Goal: Task Accomplishment & Management: Manage account settings

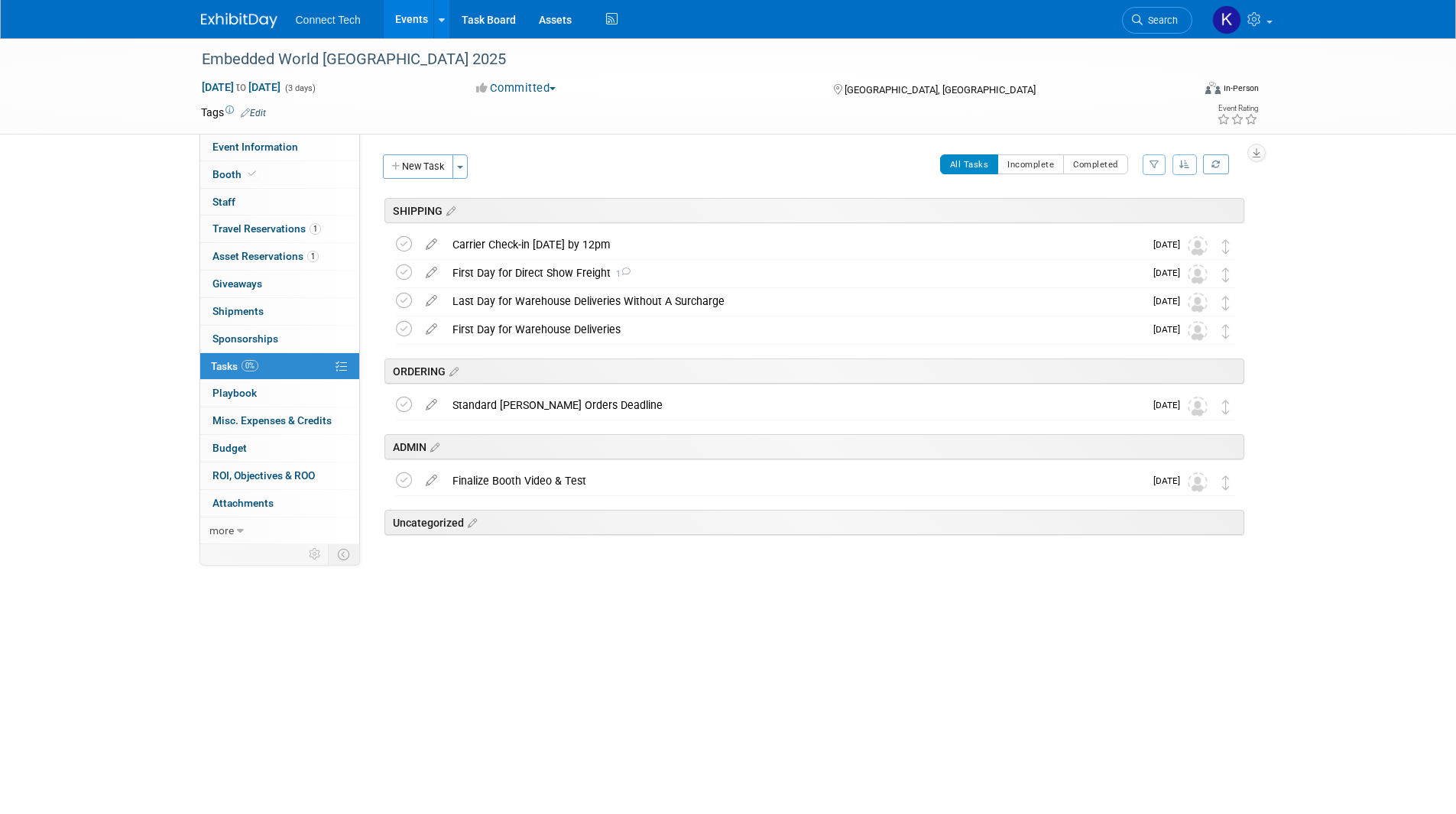
click at [258, 25] on img at bounding box center [240, 20] width 77 height 15
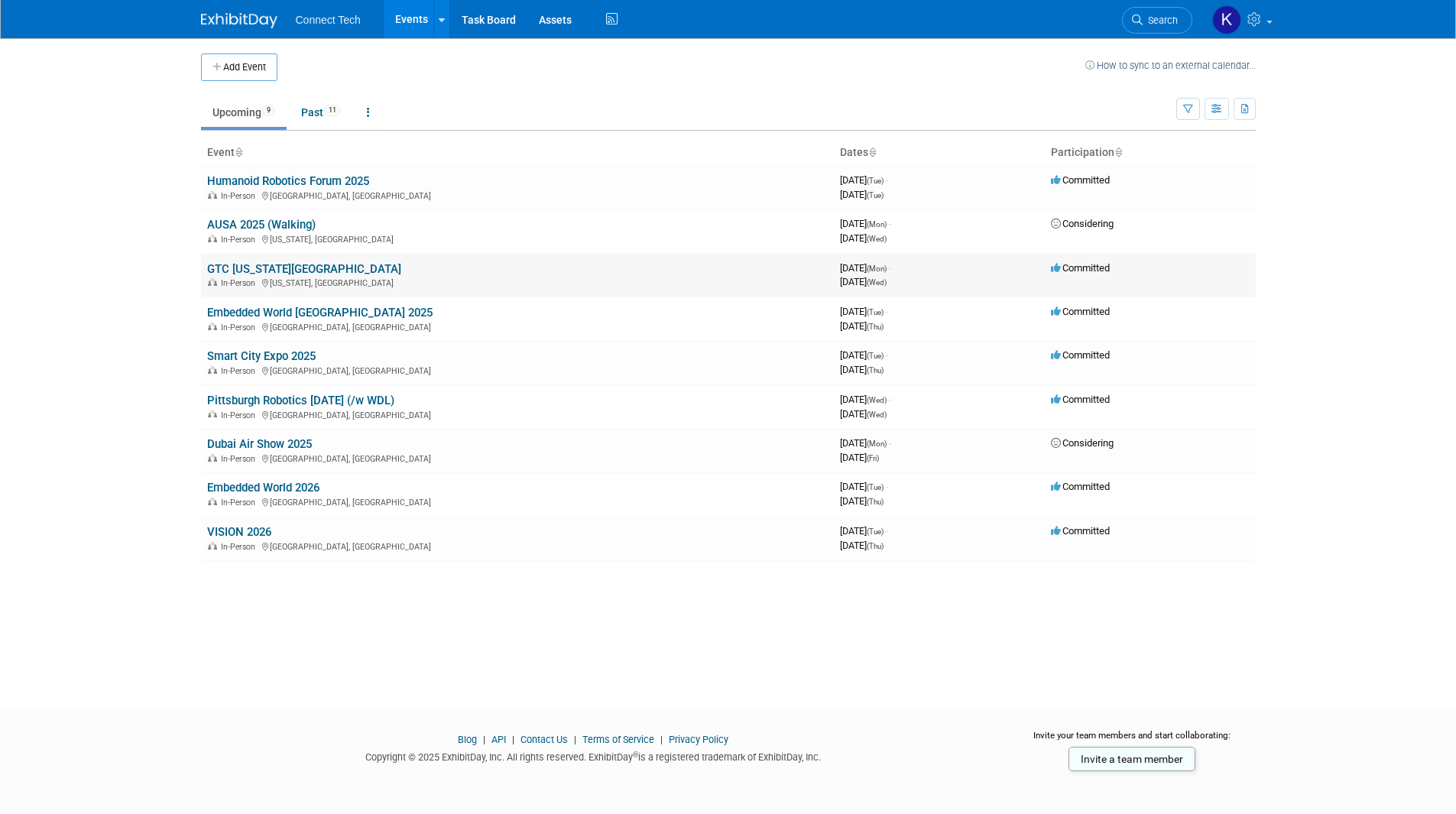
click at [270, 269] on link "GTC [US_STATE][GEOGRAPHIC_DATA]" at bounding box center [303, 268] width 194 height 14
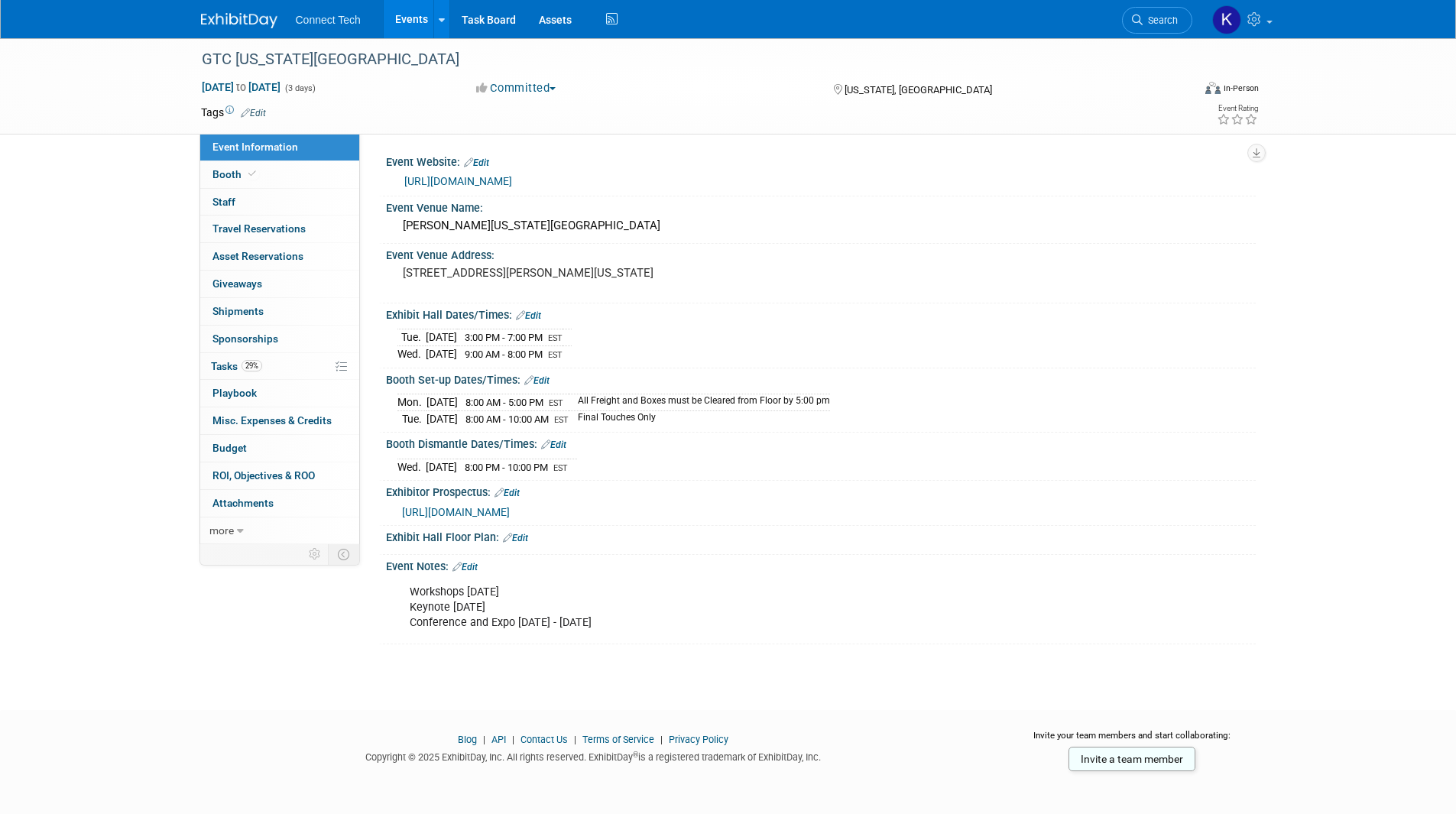
click at [1403, 455] on div "GTC [US_STATE][GEOGRAPHIC_DATA] [DATE] to [DATE] (3 days) [DATE] to [DATE] Comm…" at bounding box center [728, 360] width 1456 height 645
click at [439, 25] on div at bounding box center [442, 18] width 6 height 15
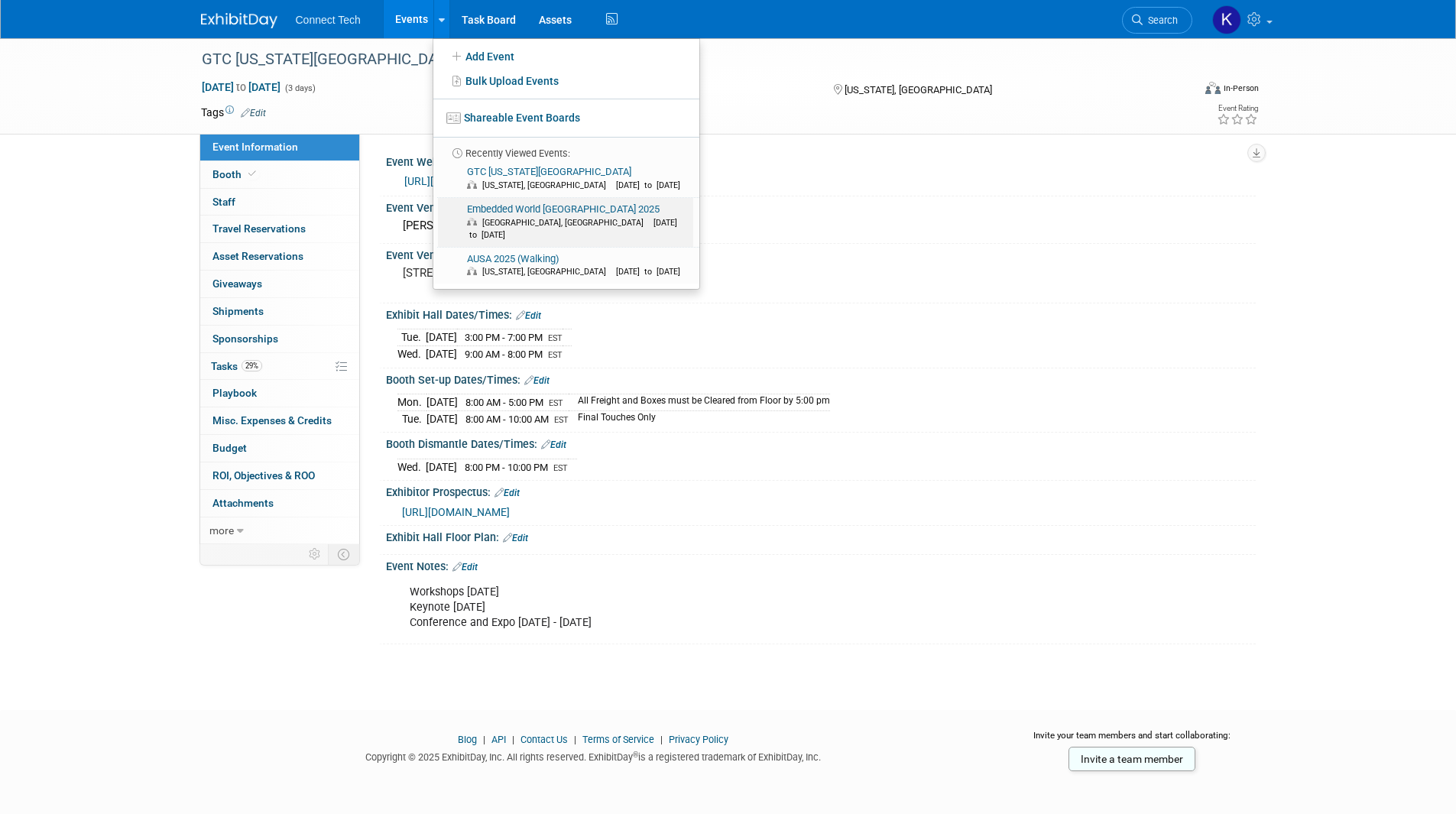
click at [491, 205] on link "Embedded World North America 2025 Anaheim, CA Nov 4, 2025 to Nov 6, 2025" at bounding box center [565, 222] width 256 height 49
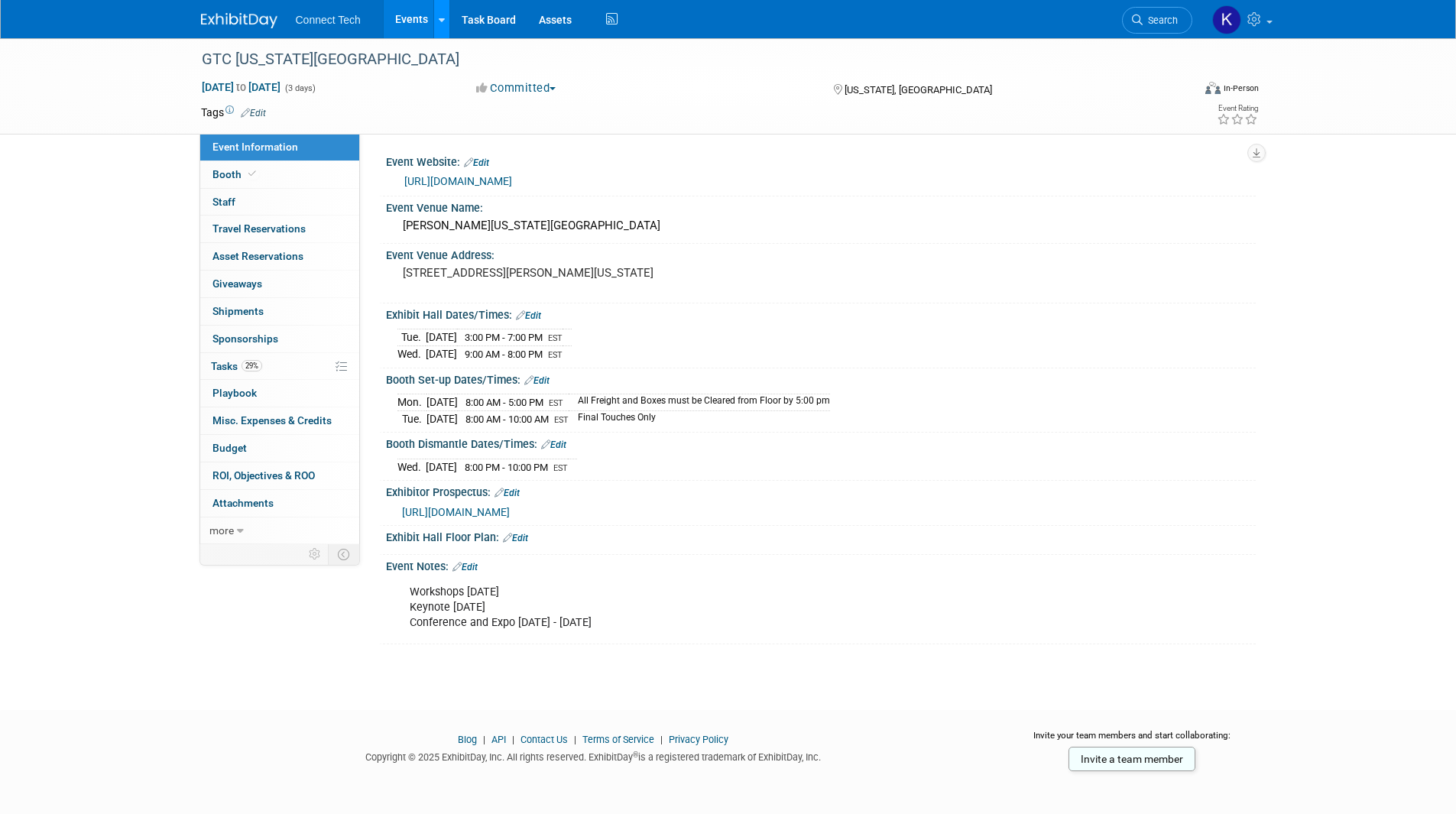
click at [446, 23] on link at bounding box center [442, 19] width 16 height 38
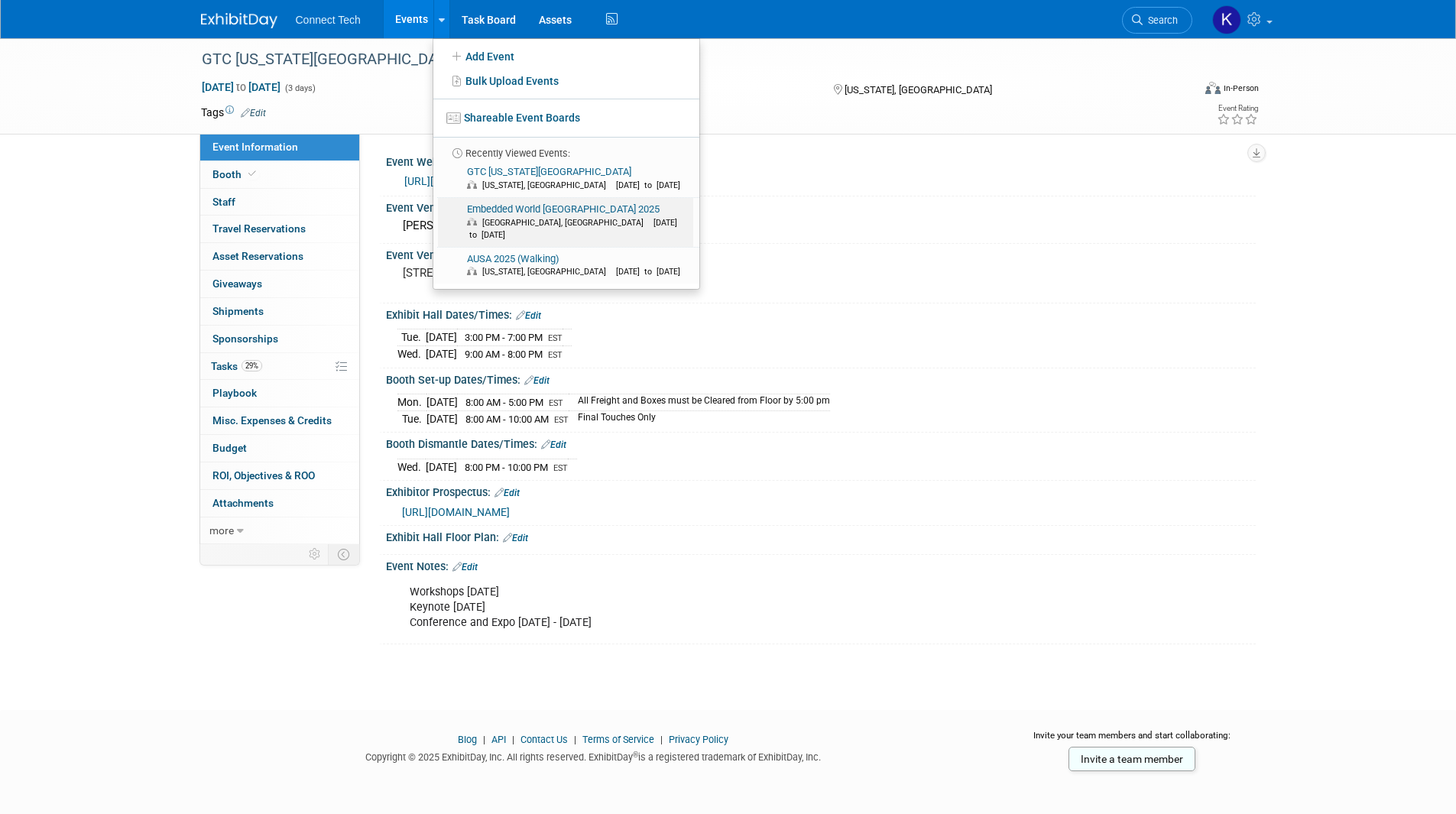
click at [516, 204] on link "Embedded World North America 2025 Anaheim, CA Nov 4, 2025 to Nov 6, 2025" at bounding box center [565, 222] width 256 height 49
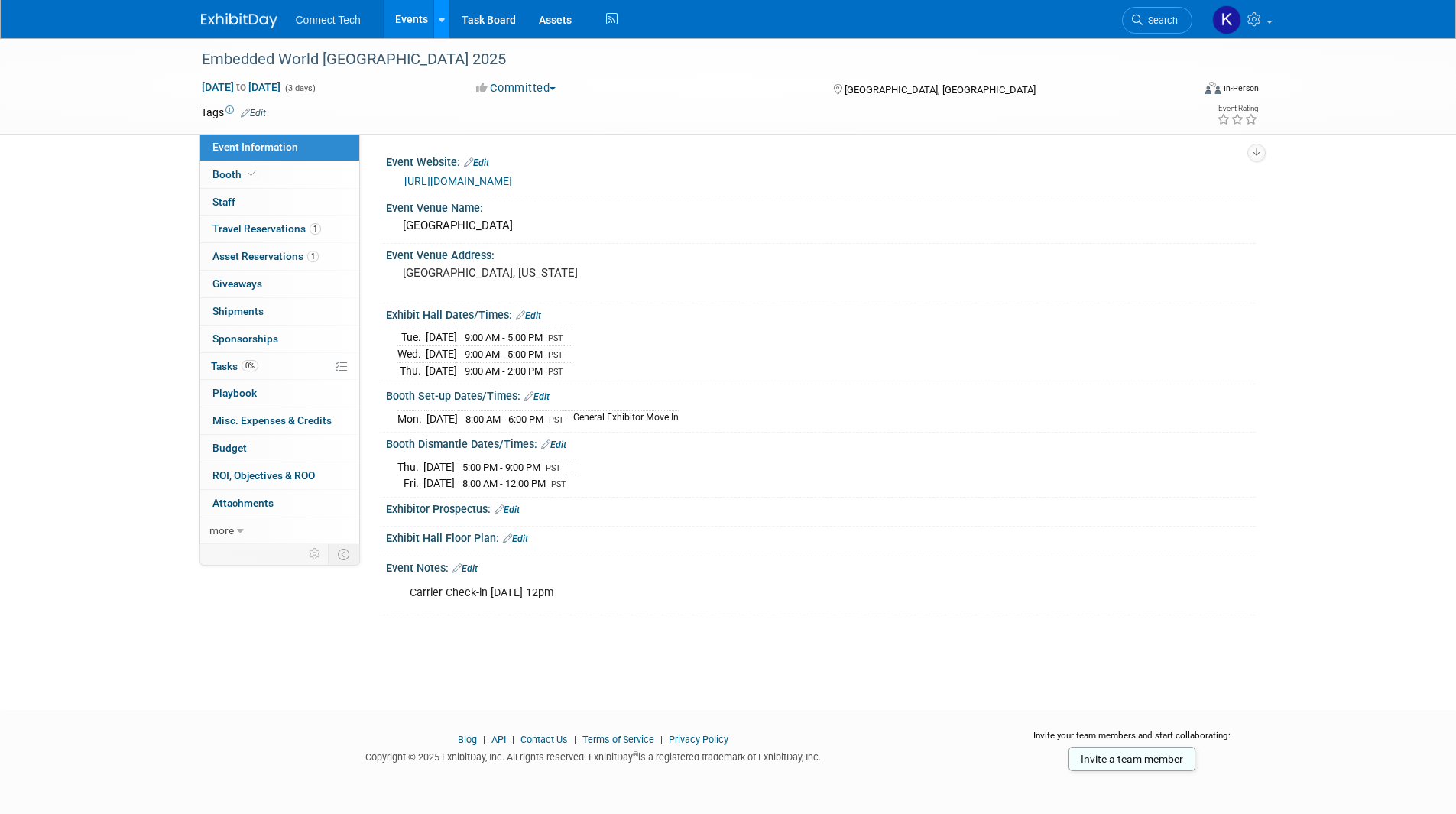
click at [446, 26] on link at bounding box center [442, 19] width 16 height 38
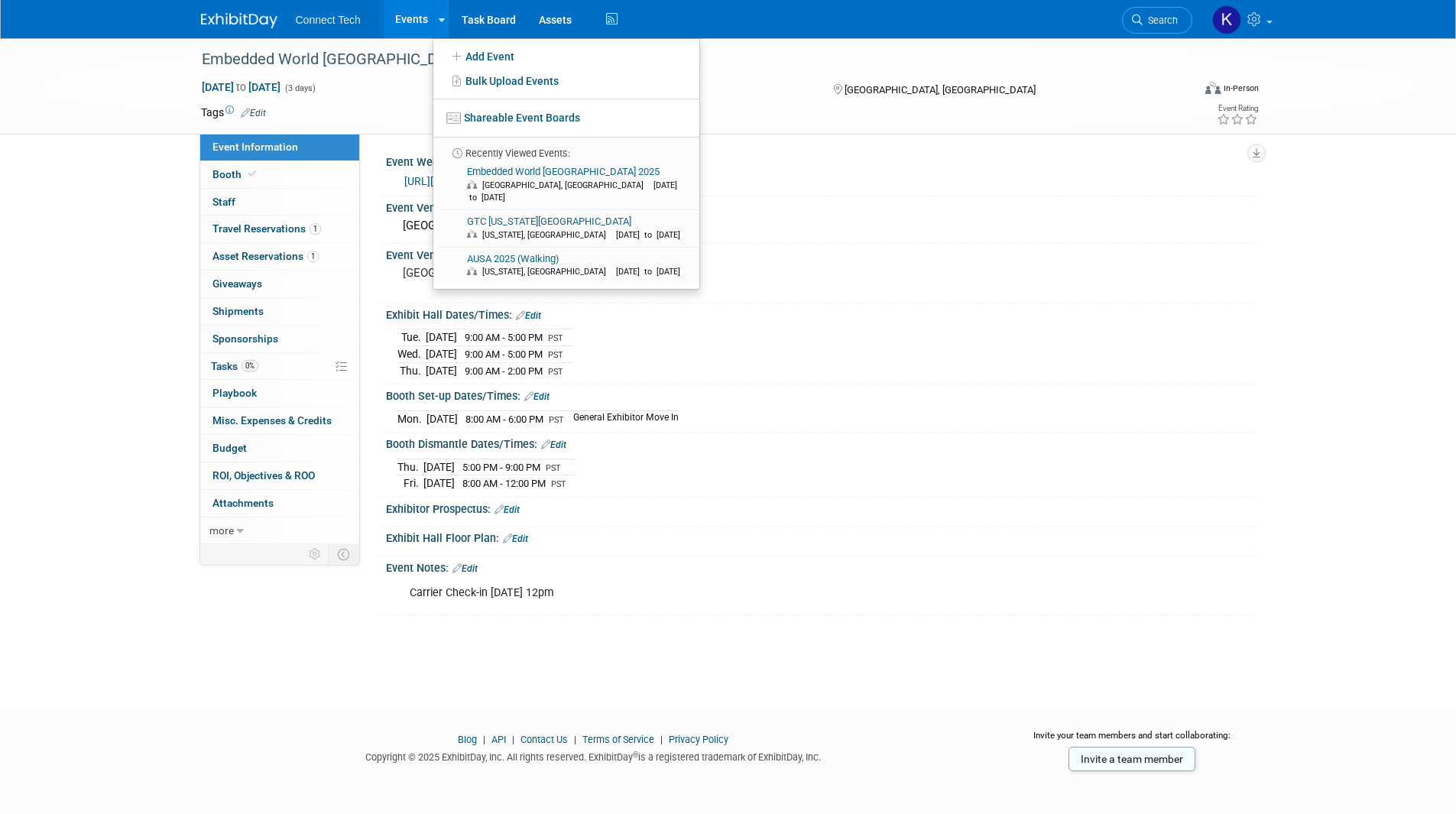
click at [416, 21] on link "Events" at bounding box center [411, 19] width 56 height 38
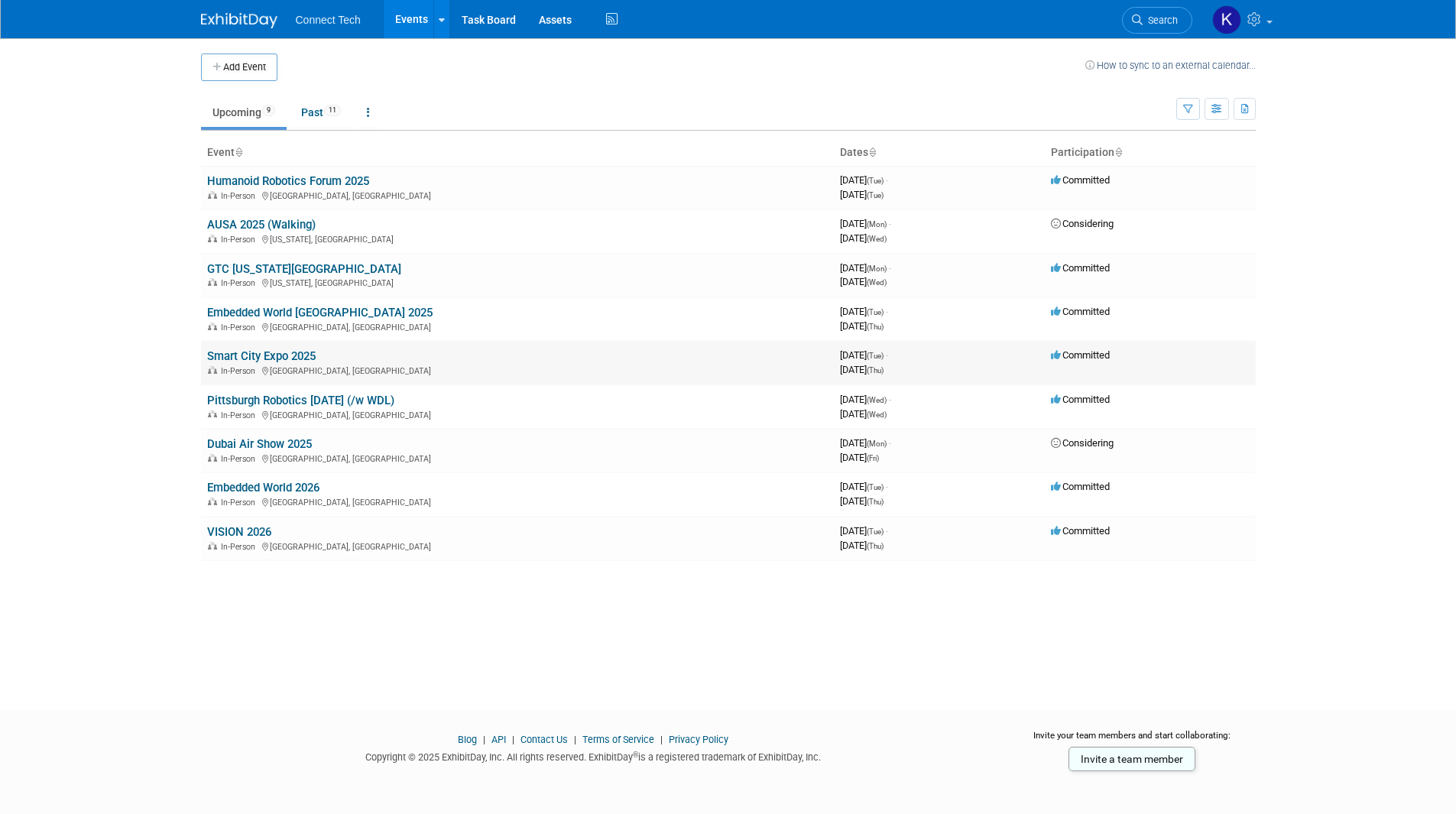
click at [292, 359] on link "Smart City Expo 2025" at bounding box center [261, 355] width 109 height 14
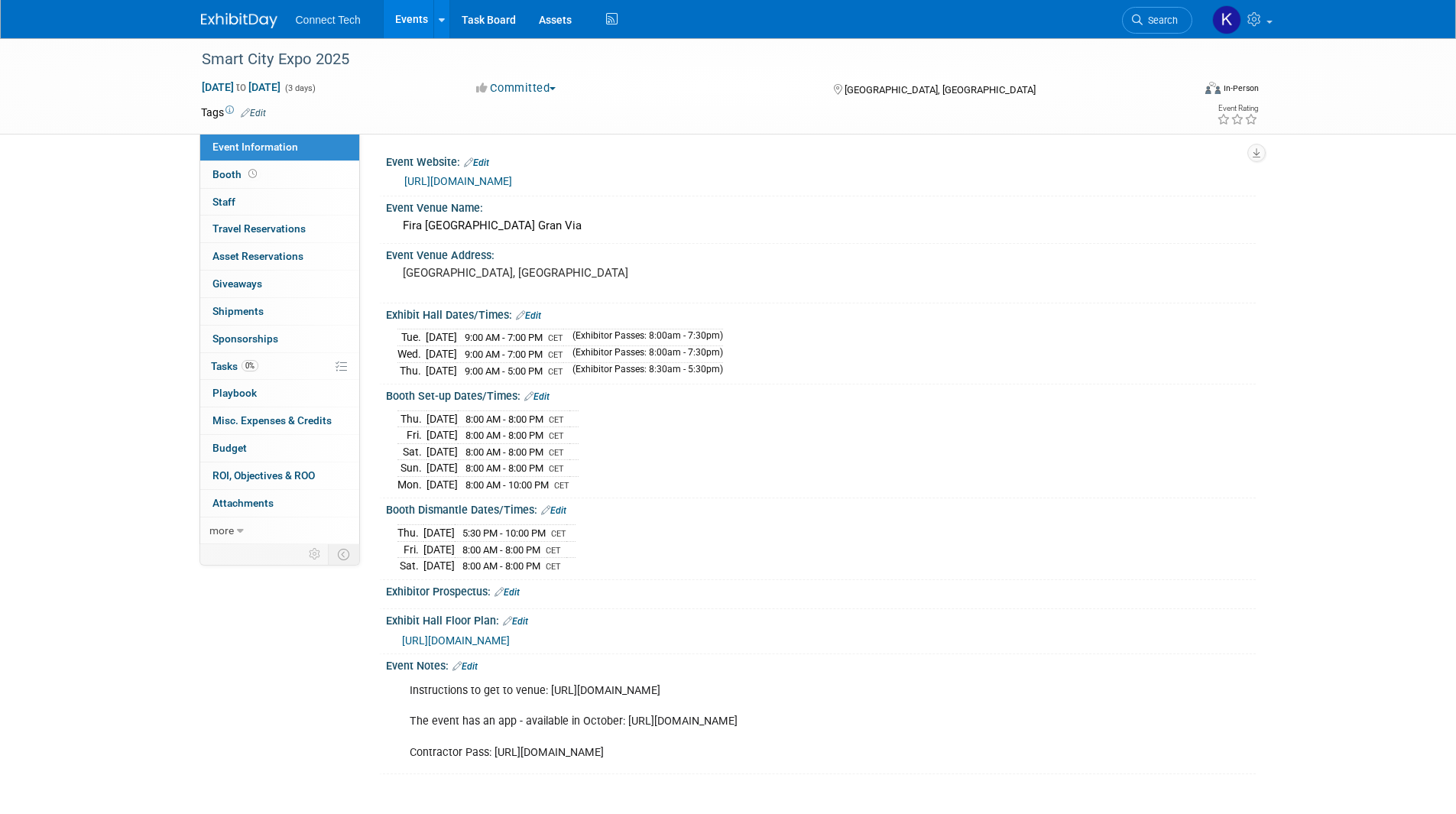
click at [412, 16] on link "Events" at bounding box center [411, 19] width 56 height 38
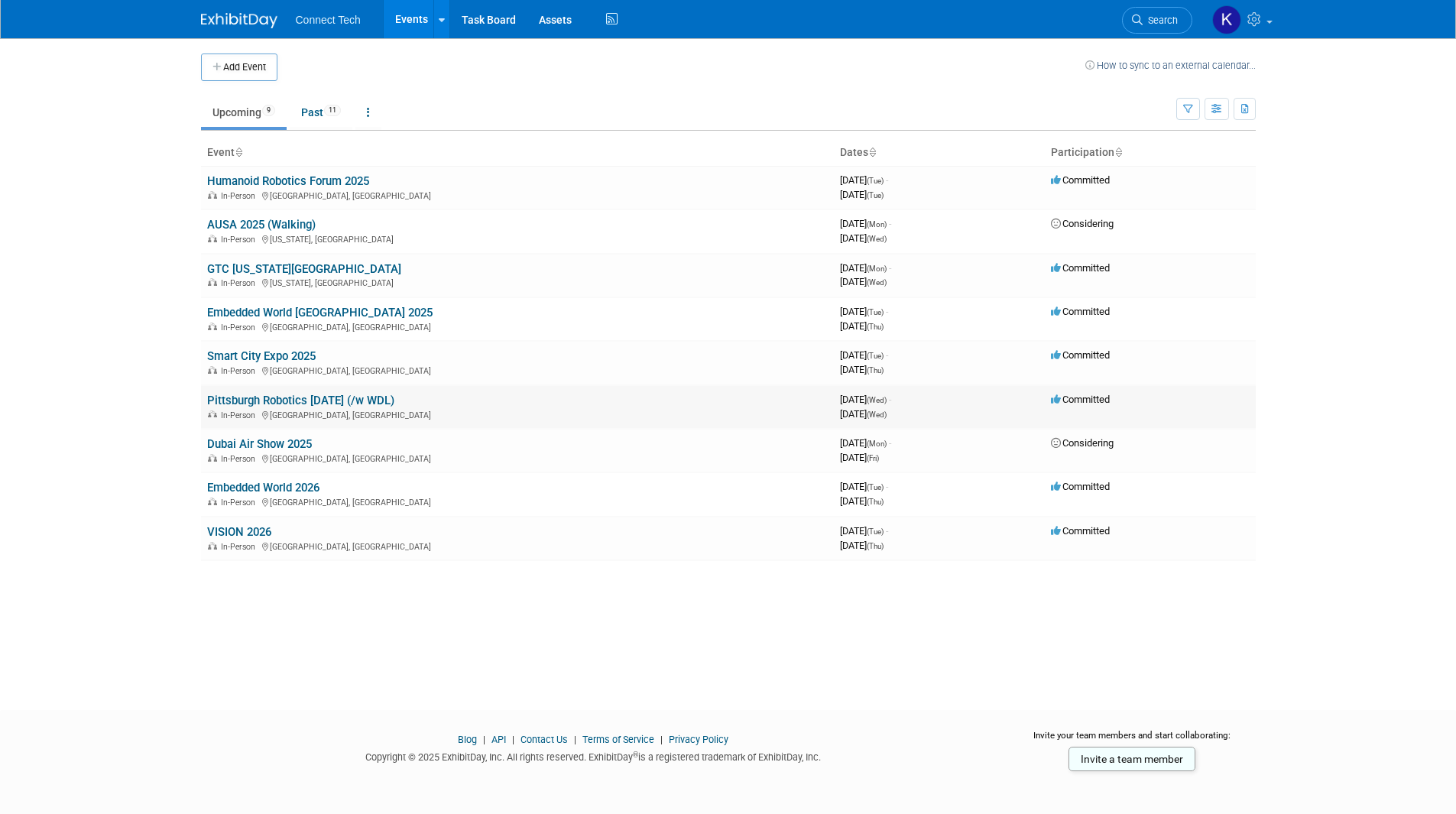
click at [277, 397] on link "Pittsburgh Robotics [DATE] (/w WDL)" at bounding box center [300, 400] width 187 height 14
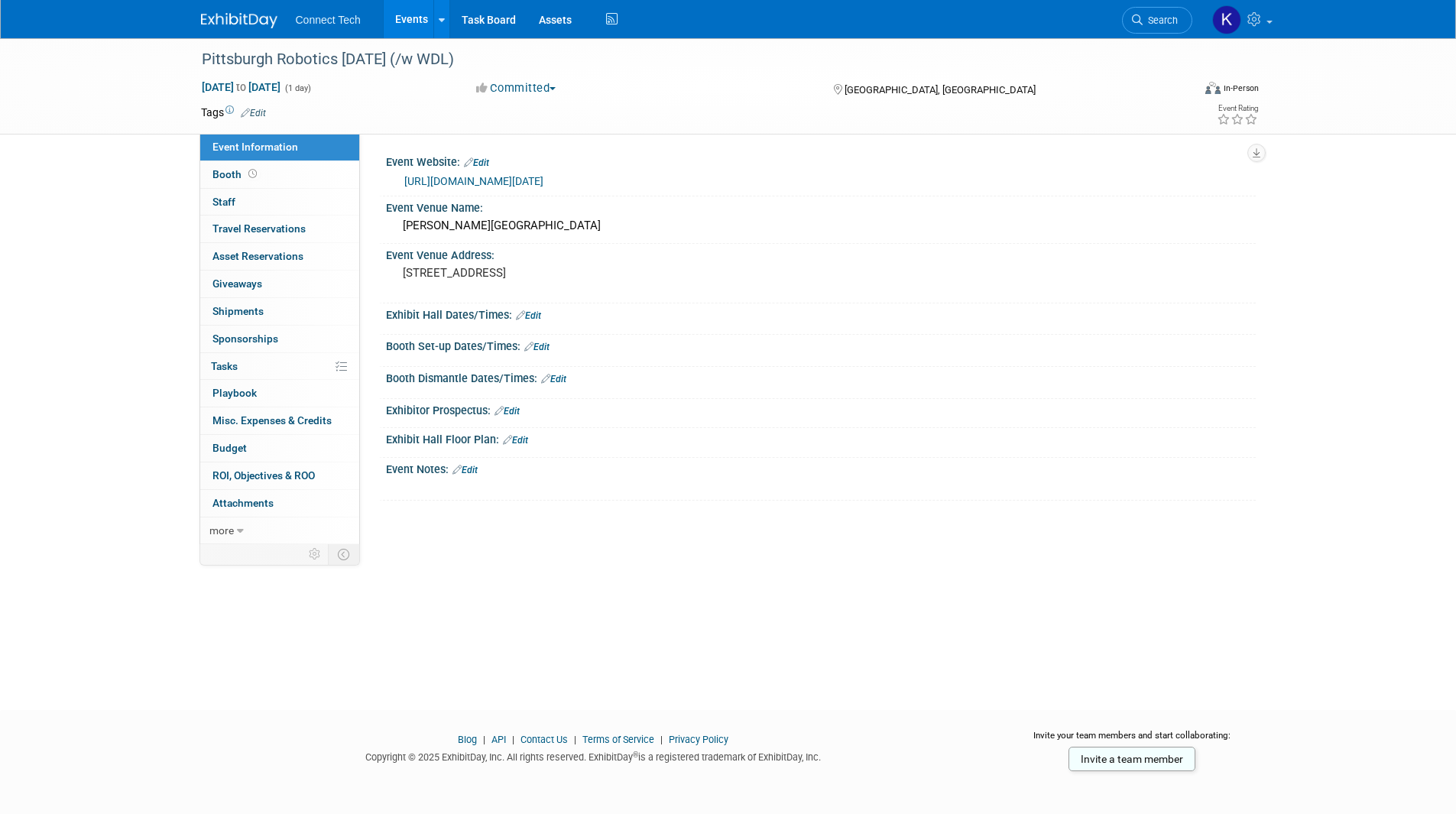
click at [532, 314] on link "Edit" at bounding box center [529, 316] width 26 height 10
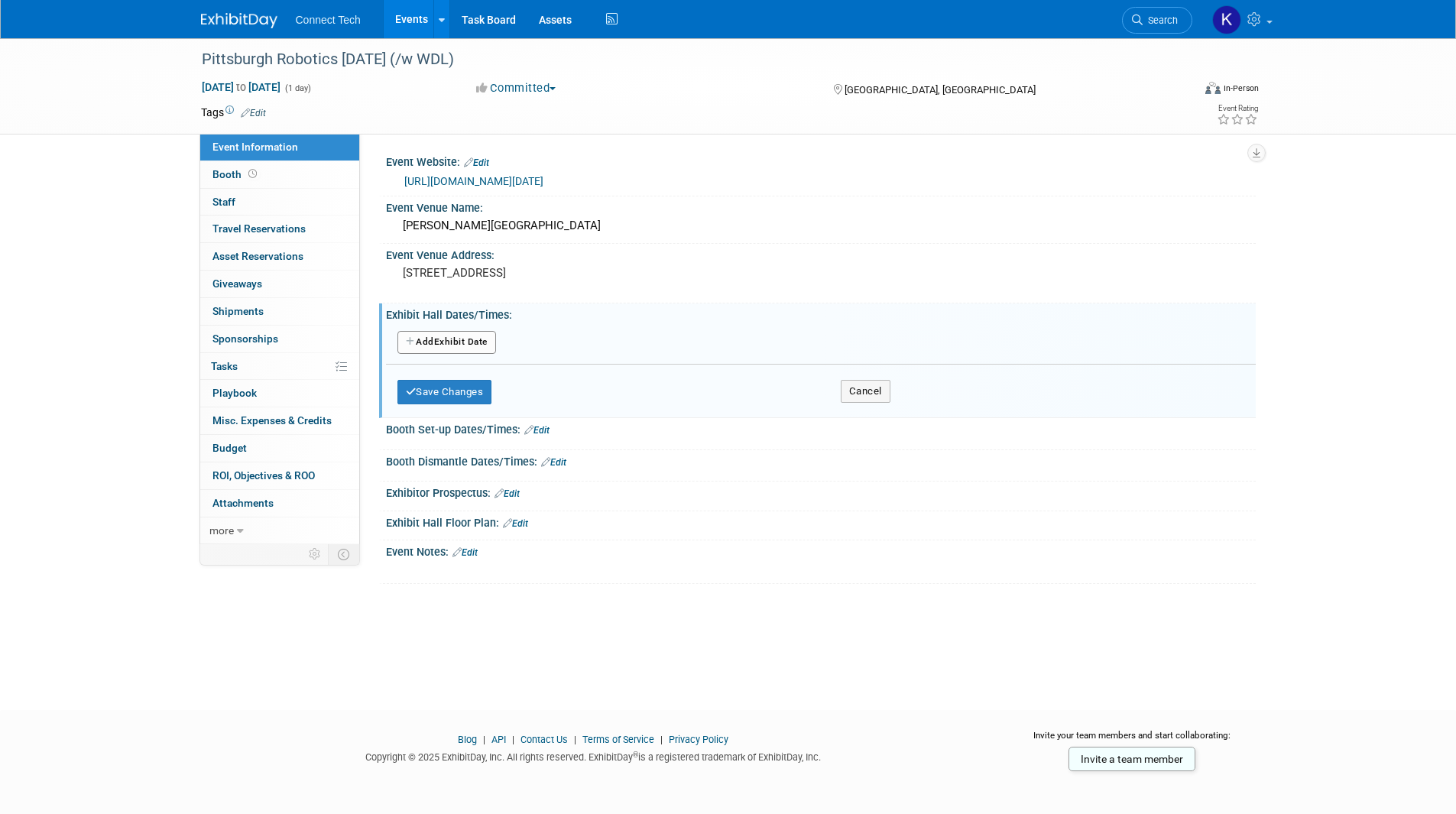
click at [484, 341] on button "Add Another Exhibit Date" at bounding box center [446, 342] width 98 height 23
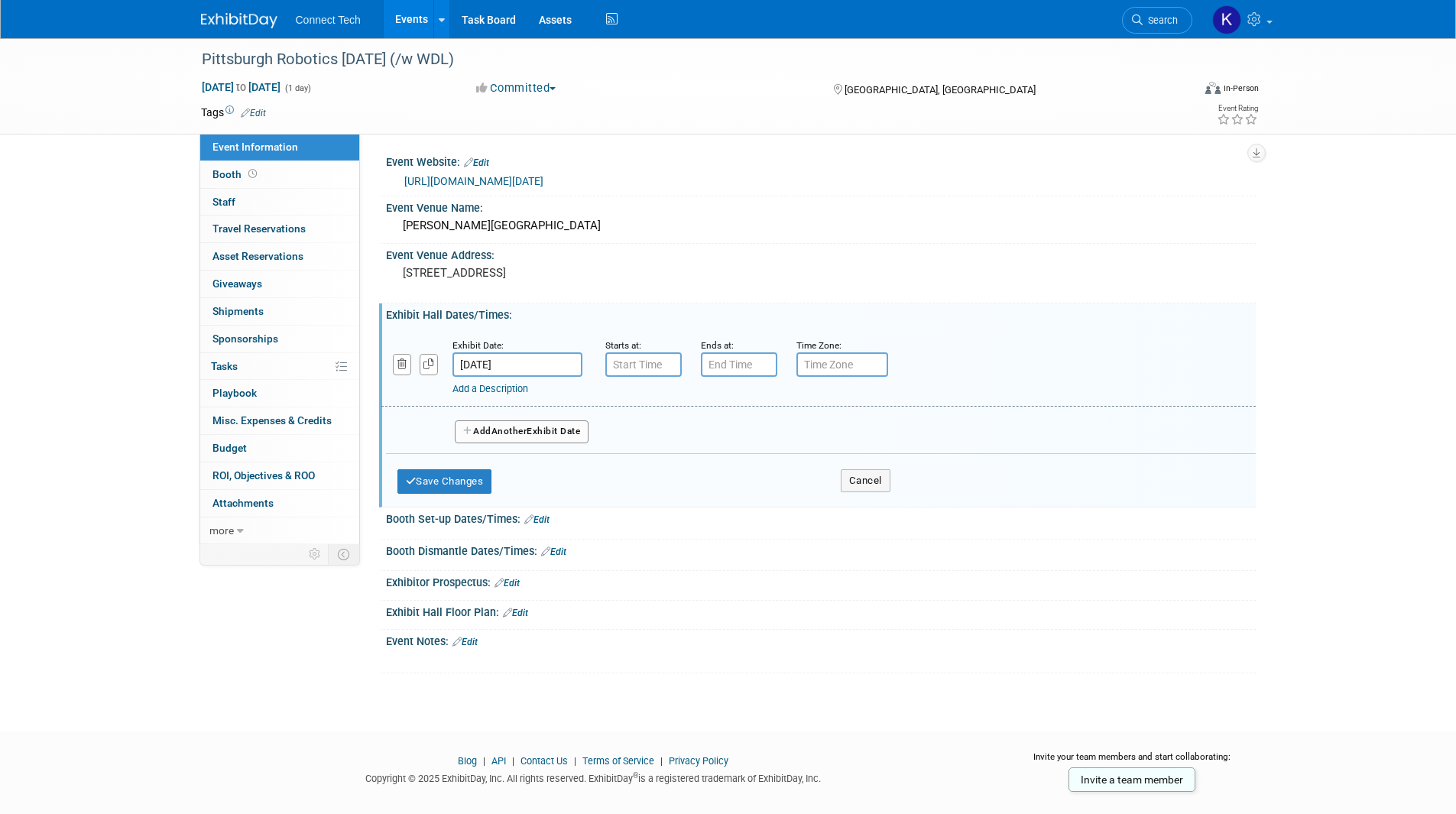
click at [631, 376] on div "Exhibit Date: Nov 5, 2025 Starts at: Ends at: Time Zone: Apply to all Add a Des…" at bounding box center [819, 368] width 875 height 78
click at [633, 367] on input "7:00 AM" at bounding box center [644, 364] width 77 height 25
click at [645, 400] on span at bounding box center [641, 402] width 26 height 26
type input "9:00 AM"
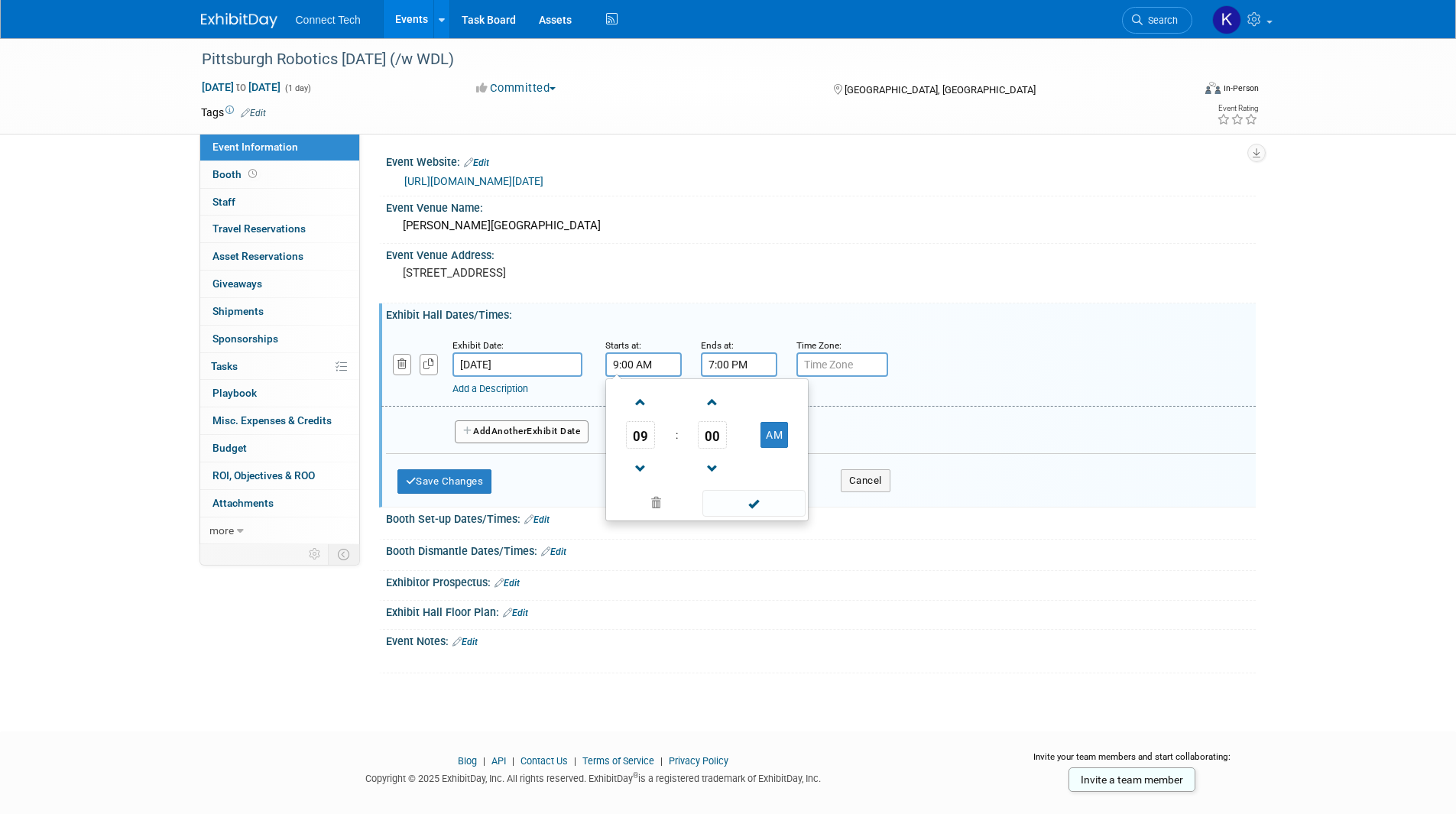
click at [733, 365] on input "7:00 PM" at bounding box center [740, 364] width 77 height 25
click at [728, 471] on span at bounding box center [736, 468] width 26 height 26
type input "6:00 PM"
click at [843, 361] on input "text" at bounding box center [842, 364] width 92 height 25
type input "EST"
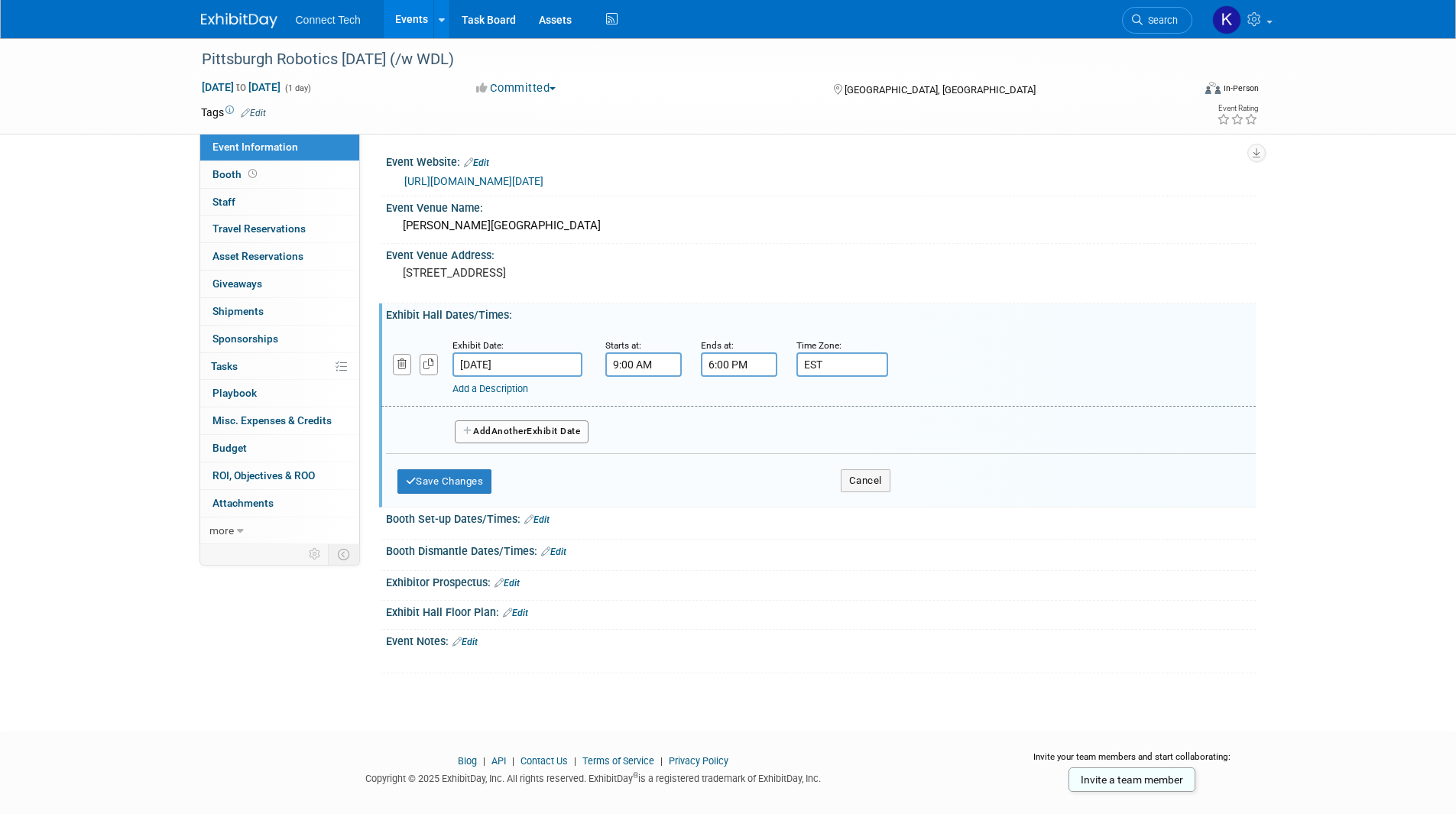
click at [958, 373] on div "Add a Description Description:" at bounding box center [819, 367] width 898 height 59
click at [439, 478] on button "Save Changes" at bounding box center [445, 482] width 95 height 25
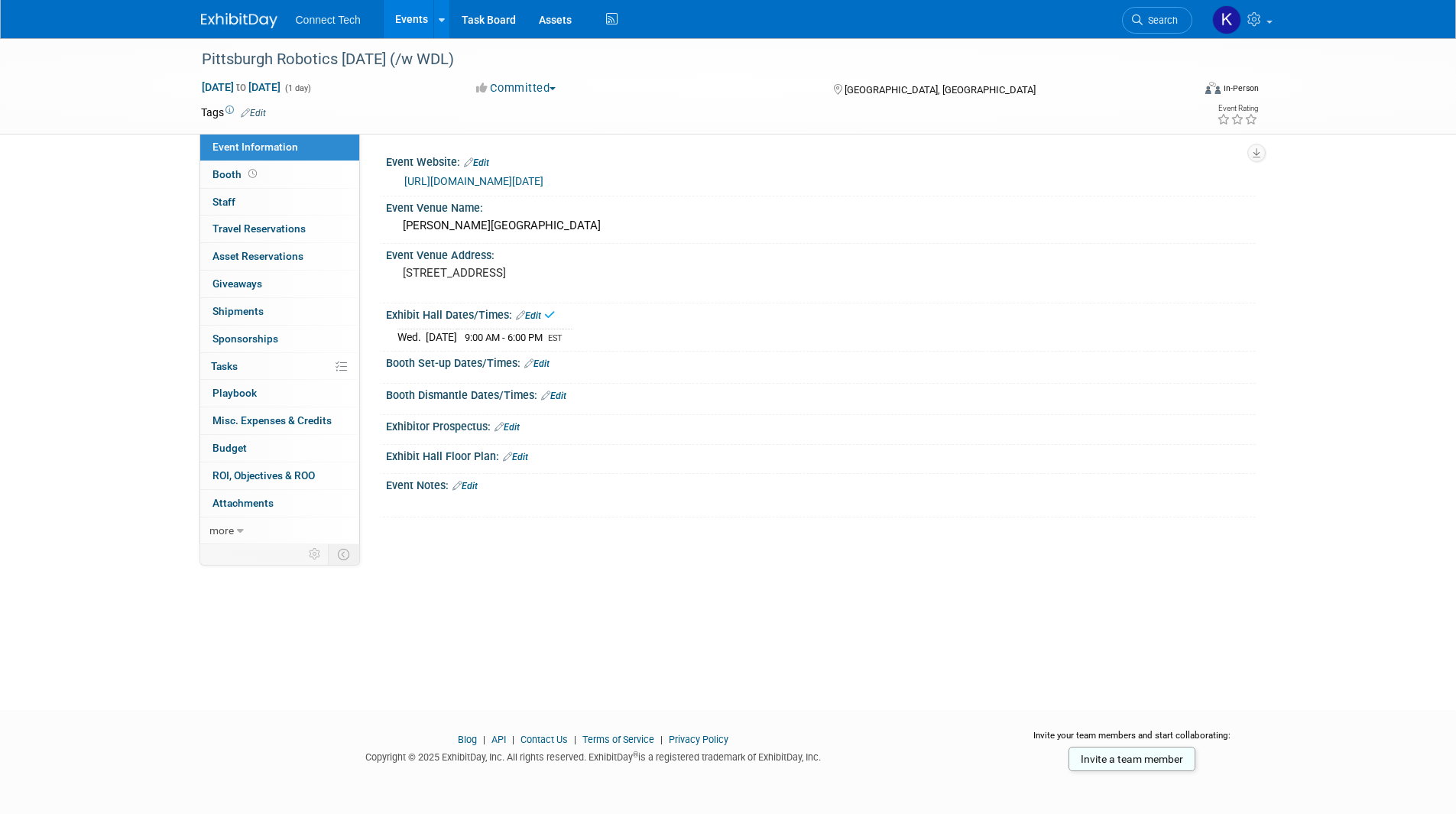
click at [538, 364] on link "Edit" at bounding box center [538, 363] width 26 height 10
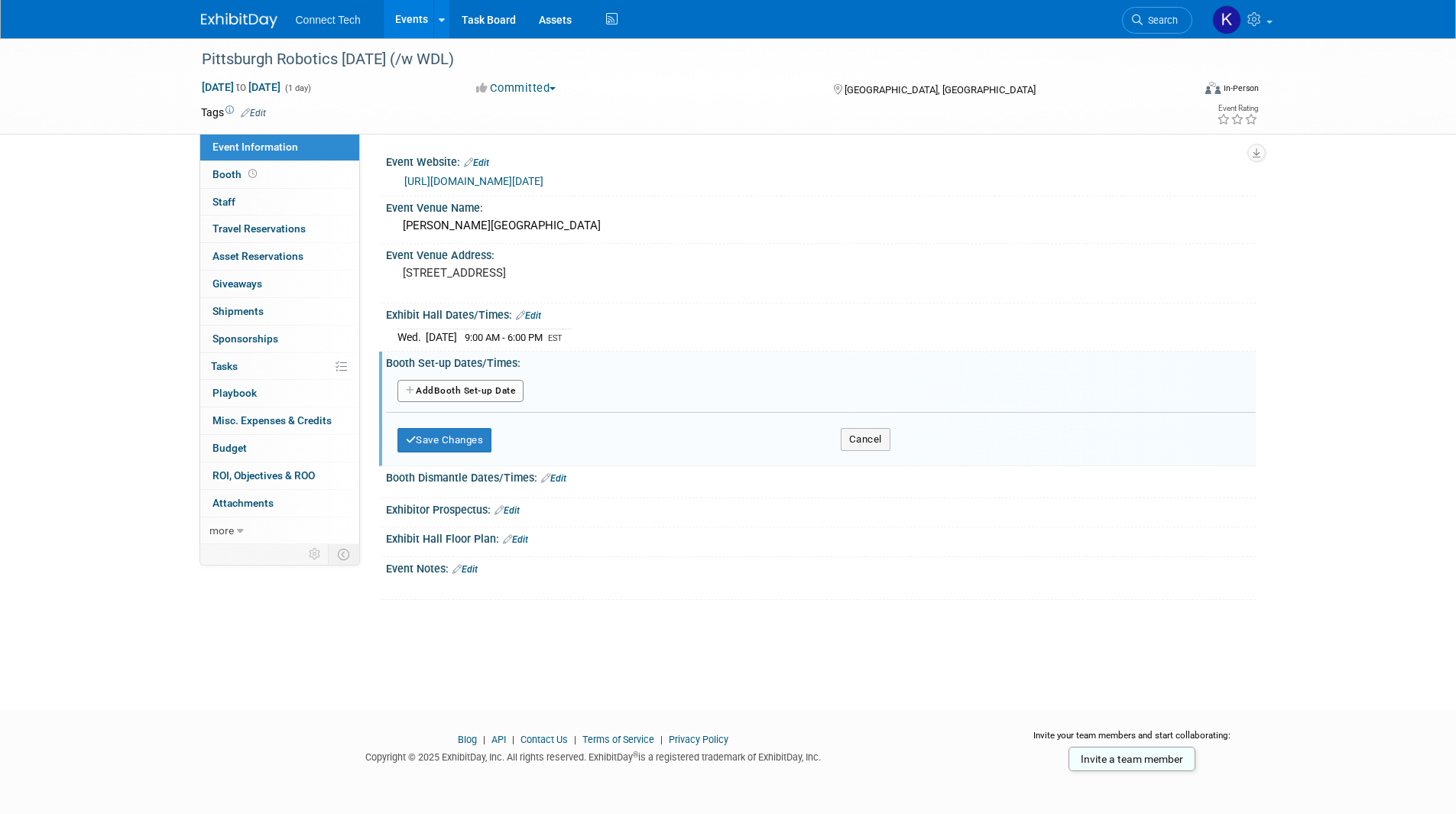
click at [477, 384] on button "Add Another Booth Set-up Date" at bounding box center [461, 391] width 127 height 23
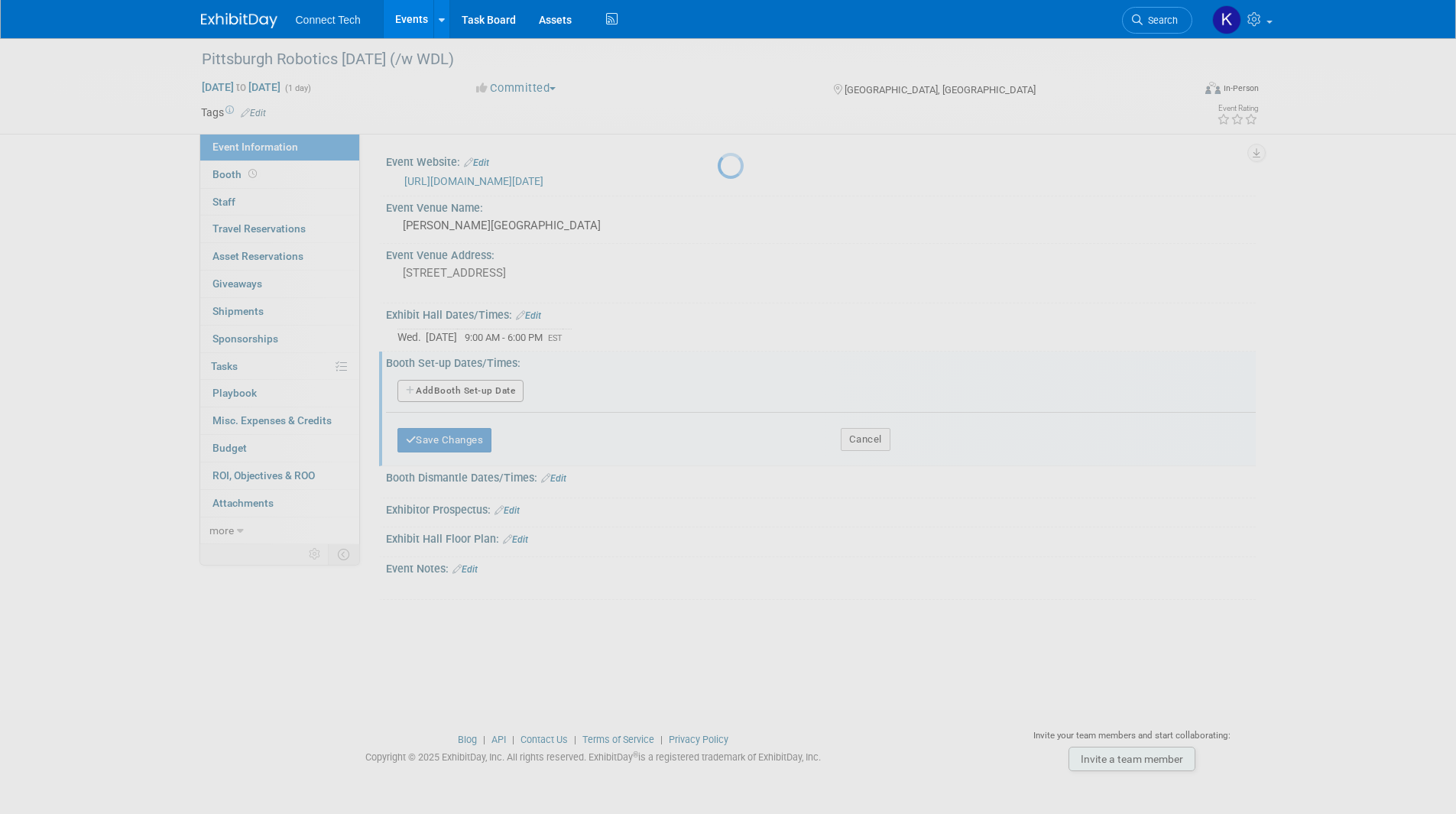
select select "10"
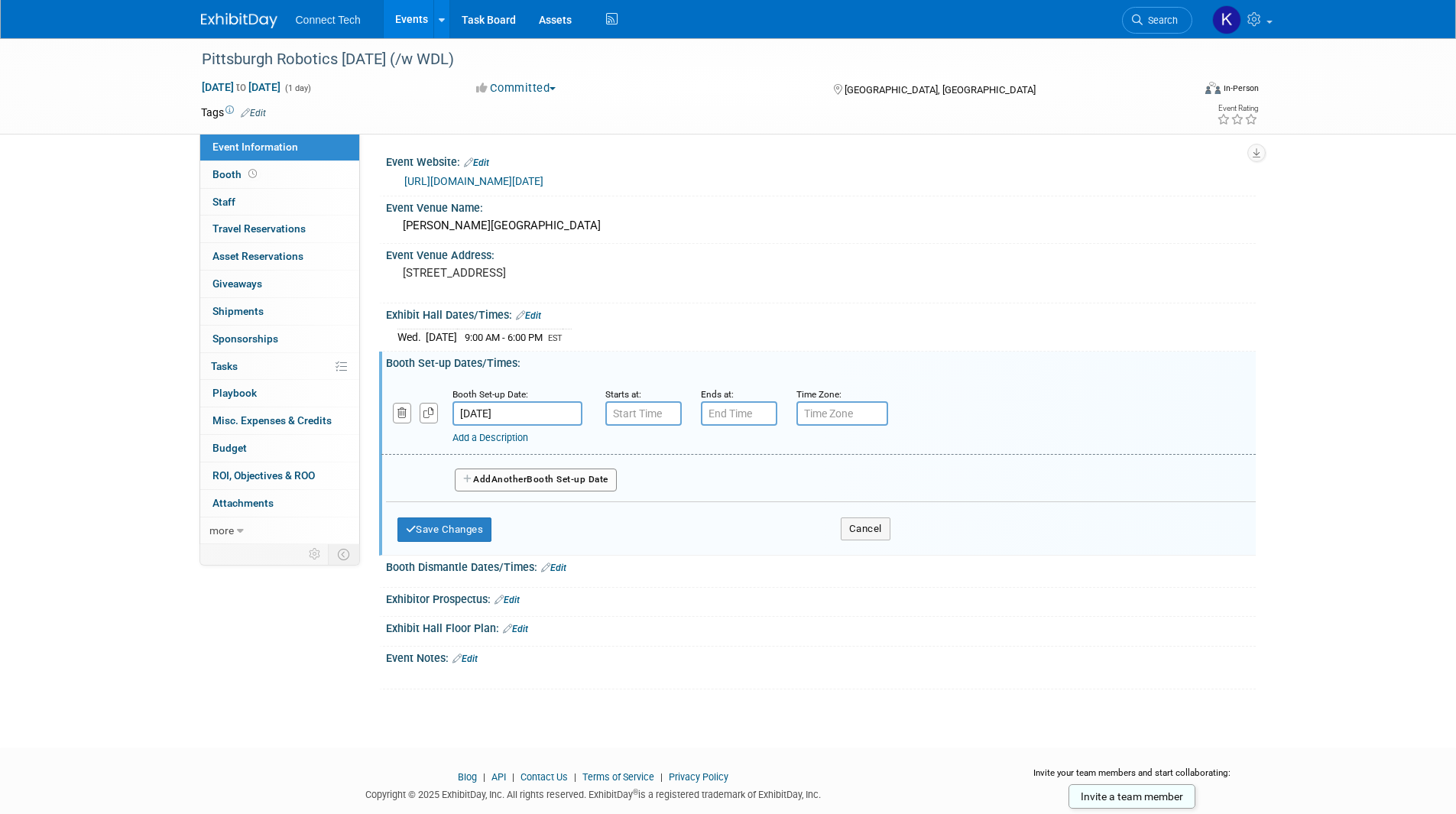
click at [526, 403] on input "Nov 5, 2025" at bounding box center [518, 413] width 130 height 25
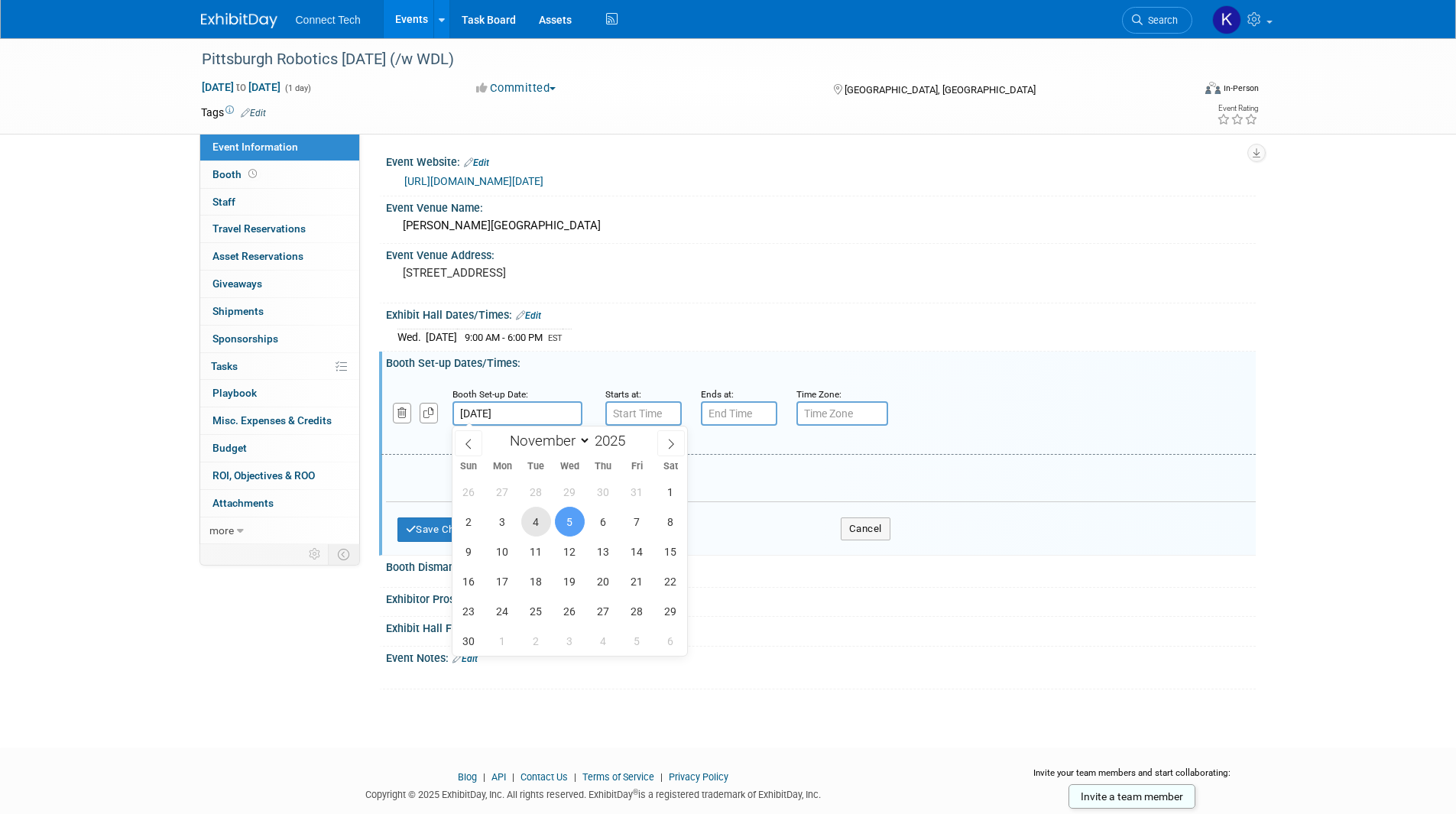
click at [542, 517] on span "4" at bounding box center [536, 522] width 30 height 30
type input "Nov 4, 2025"
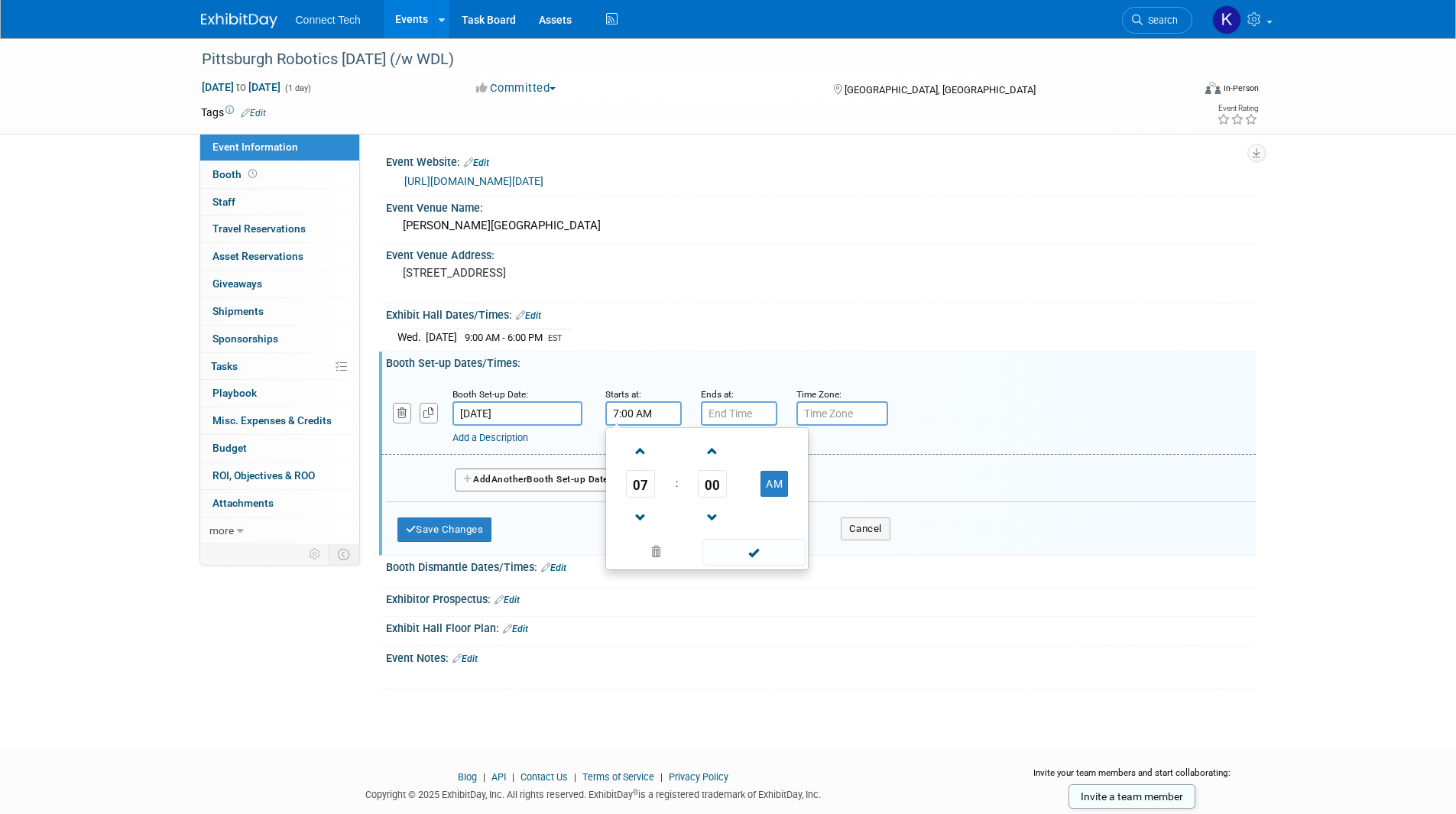
click at [624, 409] on input "7:00 AM" at bounding box center [644, 413] width 77 height 25
click at [642, 449] on span at bounding box center [641, 451] width 26 height 26
type input "9:00 AM"
click at [724, 411] on input "7:00 PM" at bounding box center [740, 413] width 77 height 25
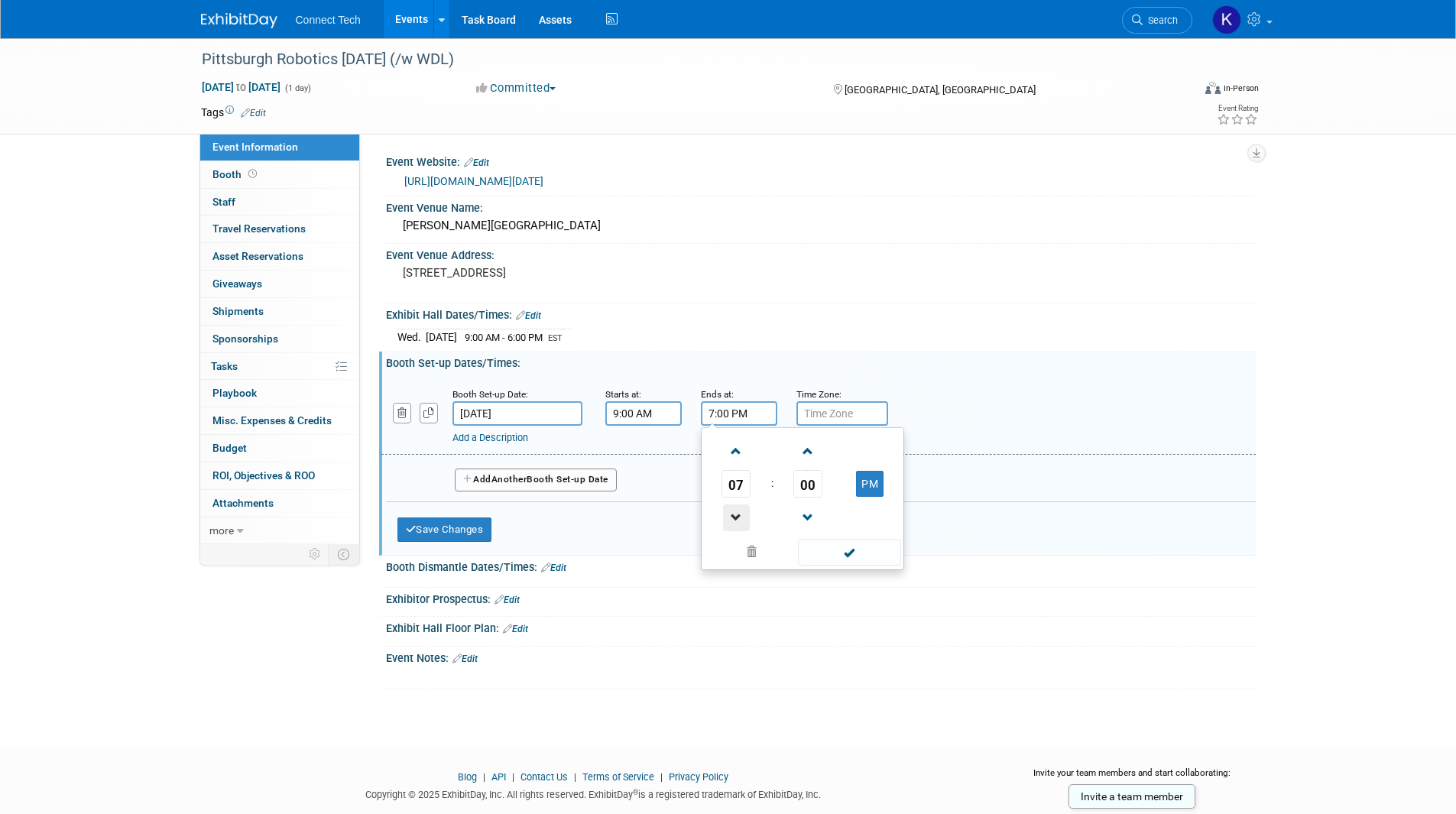
click at [728, 510] on span at bounding box center [736, 518] width 26 height 26
click at [728, 508] on span at bounding box center [736, 518] width 26 height 26
type input "5:00 PM"
click at [814, 419] on input "text" at bounding box center [842, 413] width 92 height 25
type input "EST"
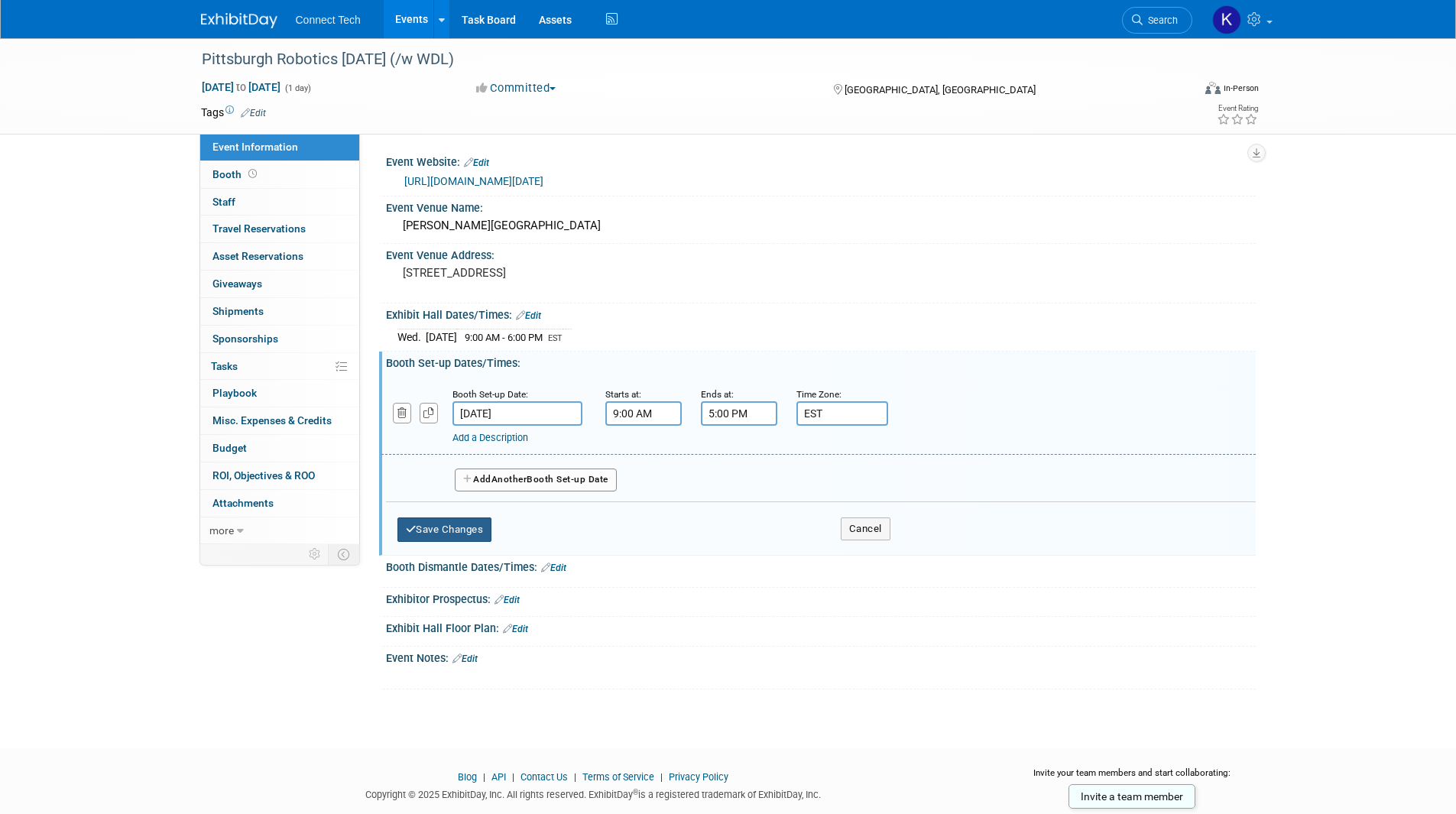
click at [458, 530] on button "Save Changes" at bounding box center [445, 530] width 95 height 25
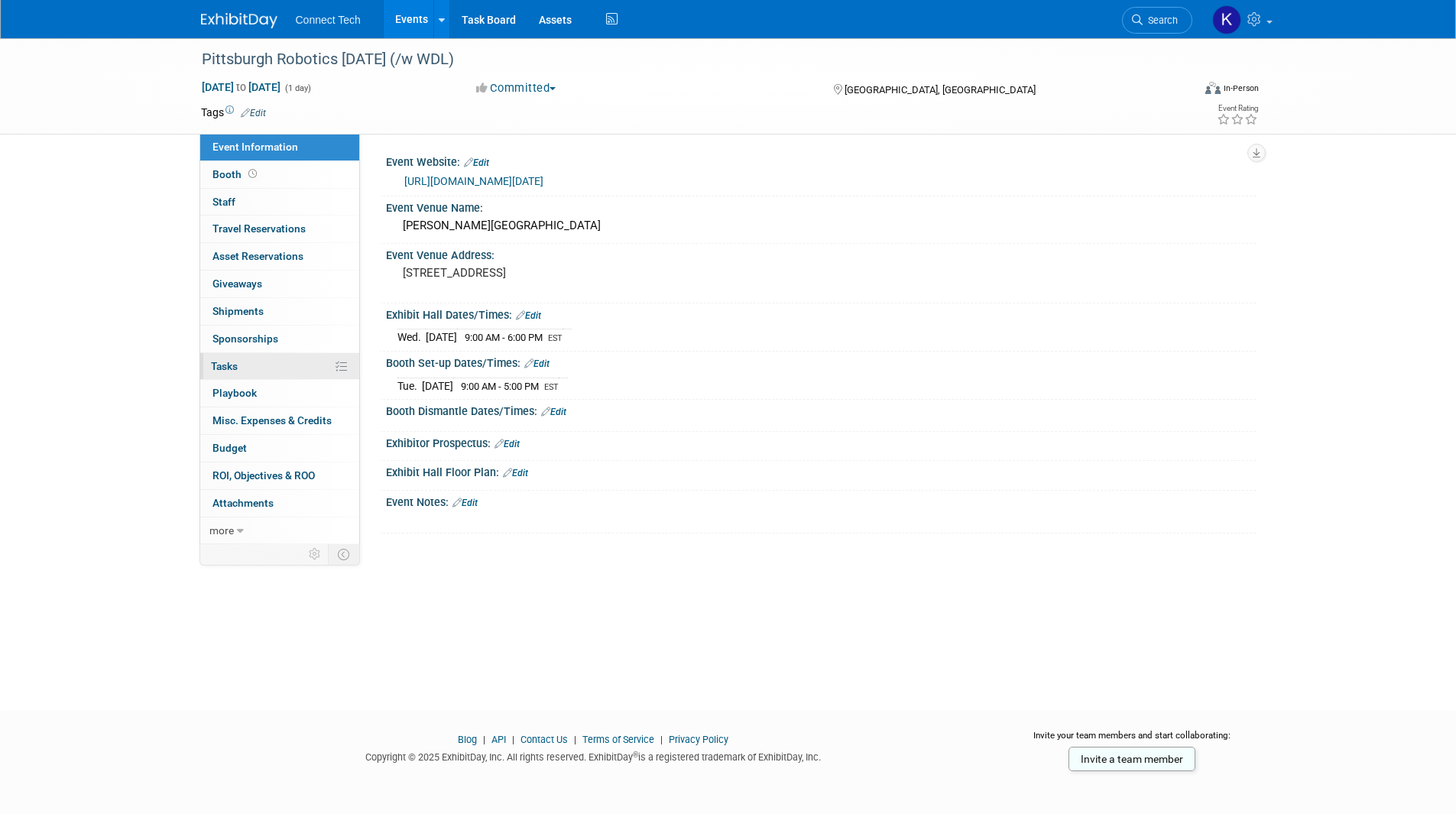
click at [268, 363] on link "0% Tasks 0%" at bounding box center [280, 366] width 159 height 26
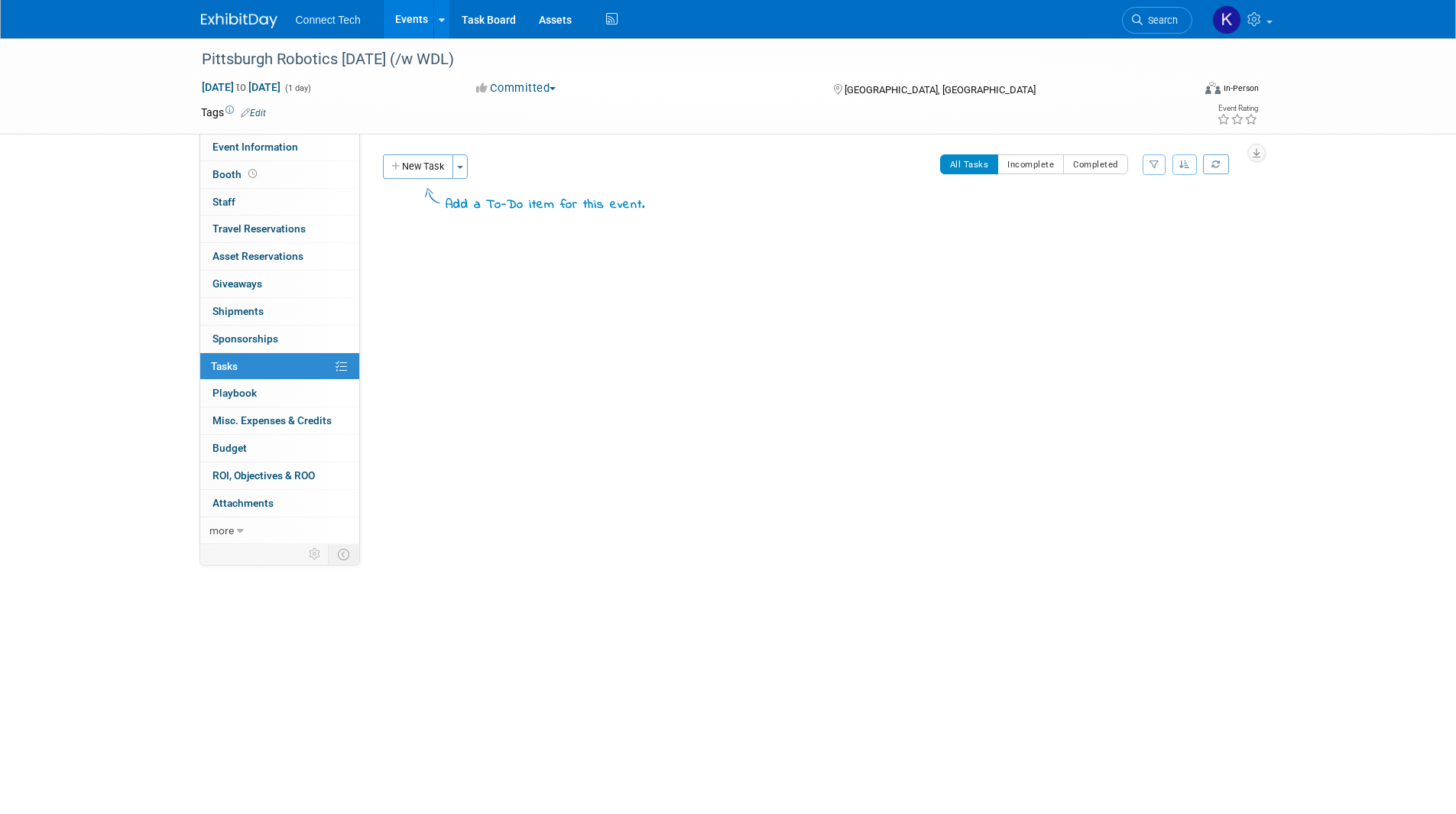
click at [421, 152] on div "Event Website: Edit https://www.robopgh.org/robotics-ai-discovery-day Event Ven…" at bounding box center [808, 339] width 896 height 411
click at [420, 167] on button "New Task" at bounding box center [419, 166] width 70 height 25
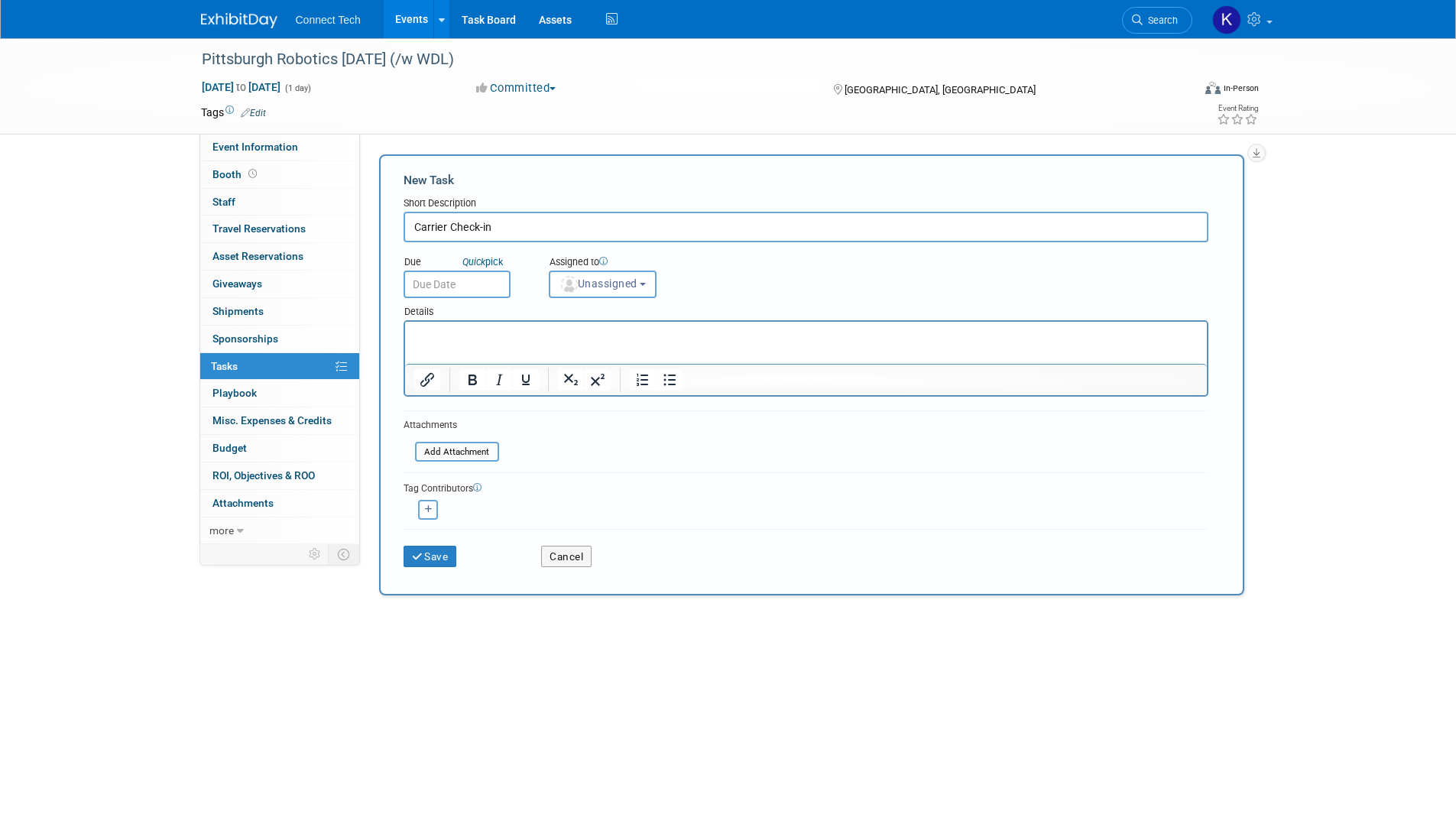
type input "Carrier Check-in"
click at [425, 287] on input "text" at bounding box center [457, 284] width 107 height 27
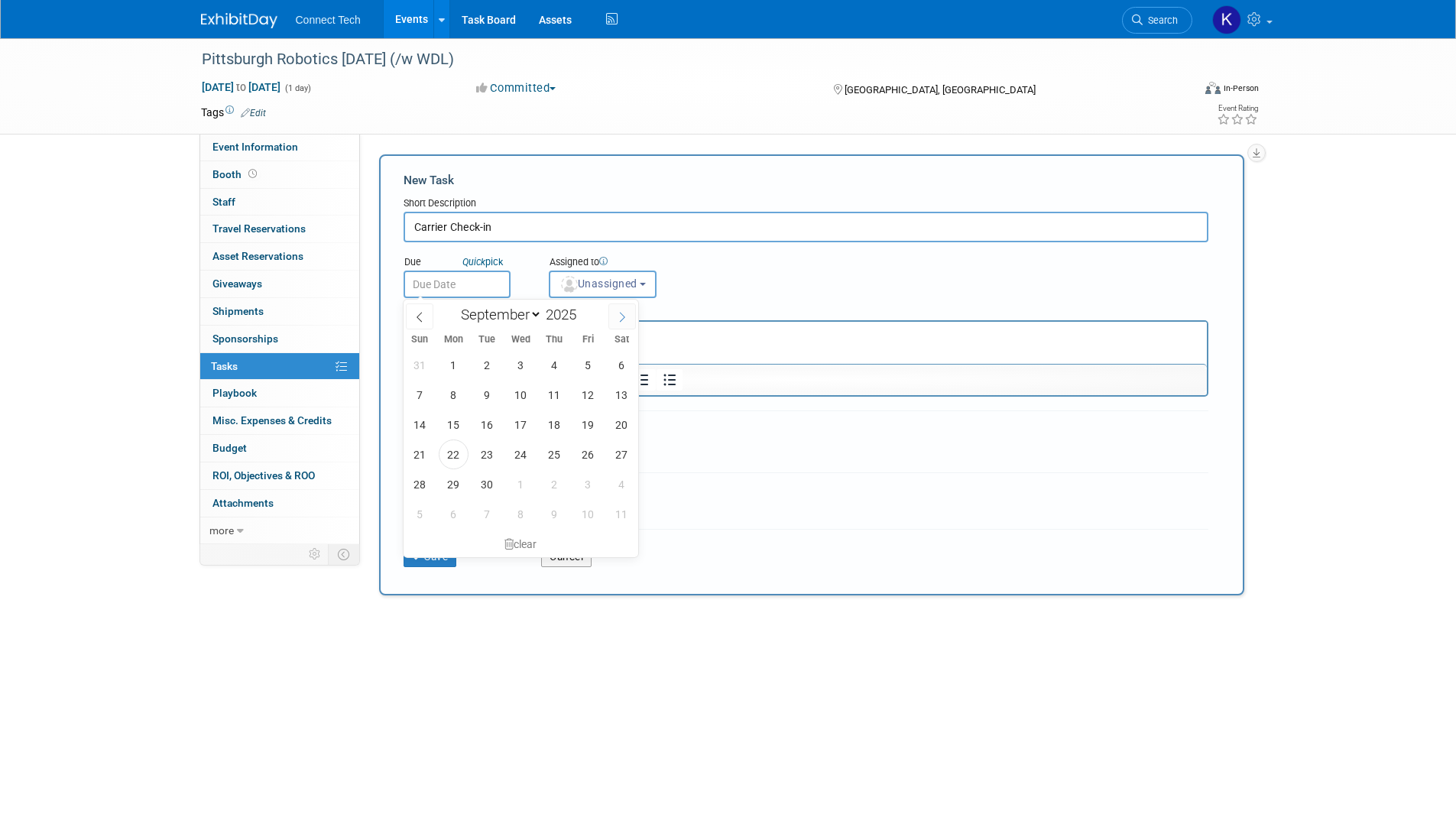
click at [625, 317] on icon at bounding box center [621, 317] width 10 height 10
click at [626, 317] on icon at bounding box center [621, 317] width 10 height 10
select select "10"
click at [517, 391] on span "5" at bounding box center [521, 395] width 30 height 30
type input "Nov 5, 2025"
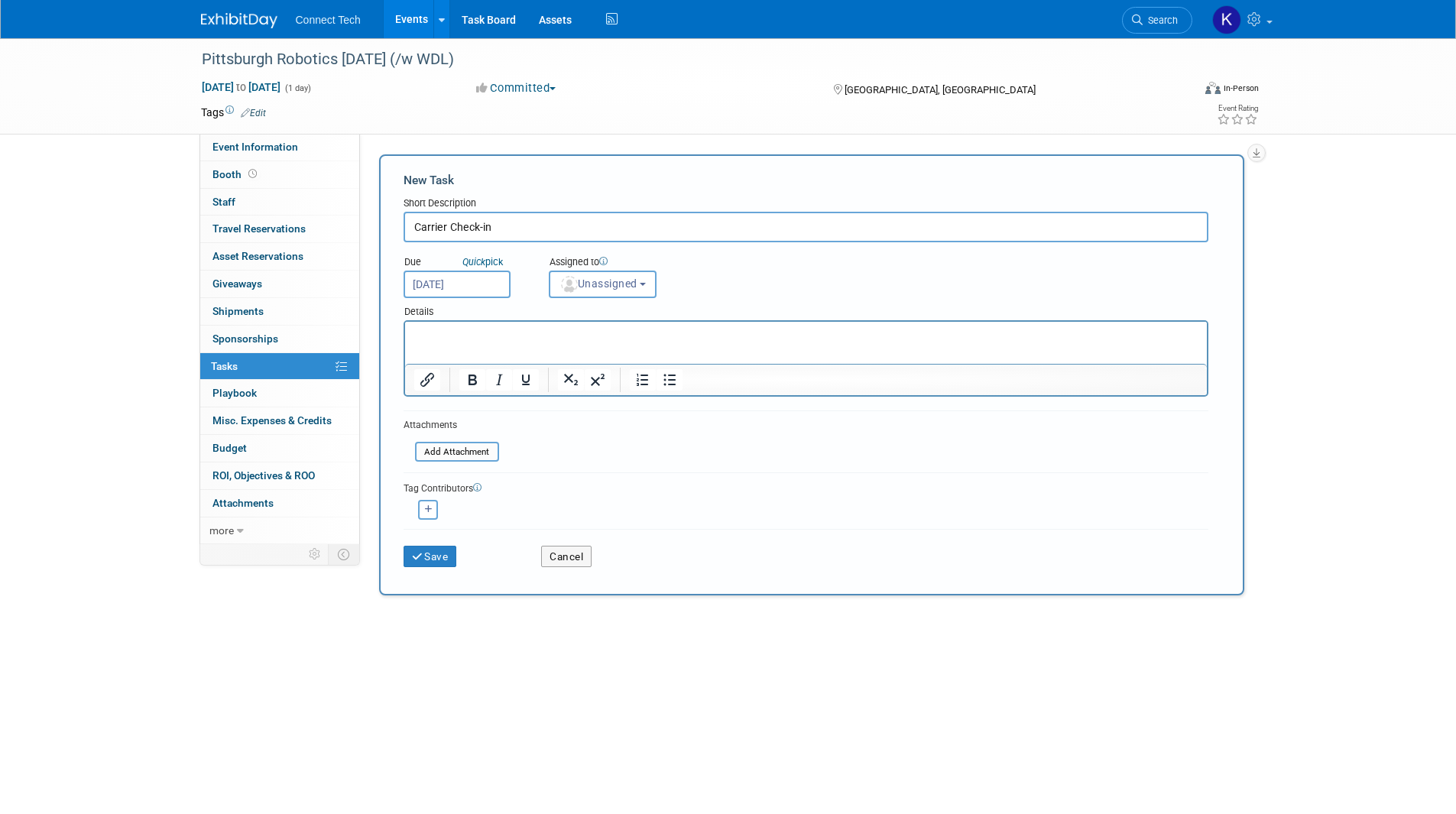
click at [573, 335] on p "Rich Text Area. Press ALT-0 for help." at bounding box center [806, 336] width 784 height 15
click at [557, 225] on input "Carrier Check-in" at bounding box center [806, 227] width 805 height 30
type input "Carrier Check-in - 8:30pm"
click at [450, 555] on button "Save" at bounding box center [430, 556] width 54 height 22
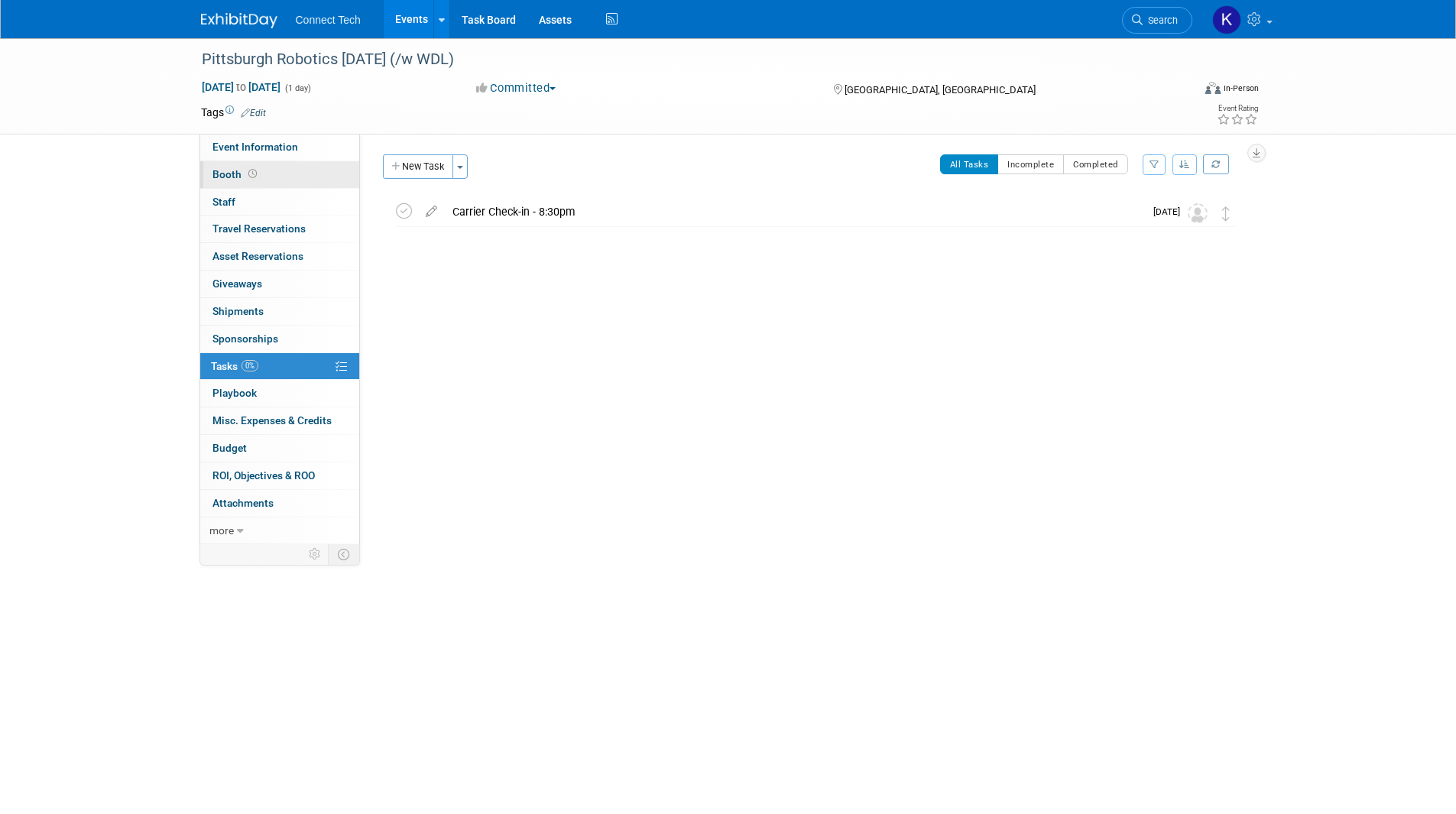
click at [298, 171] on link "Booth" at bounding box center [280, 174] width 159 height 26
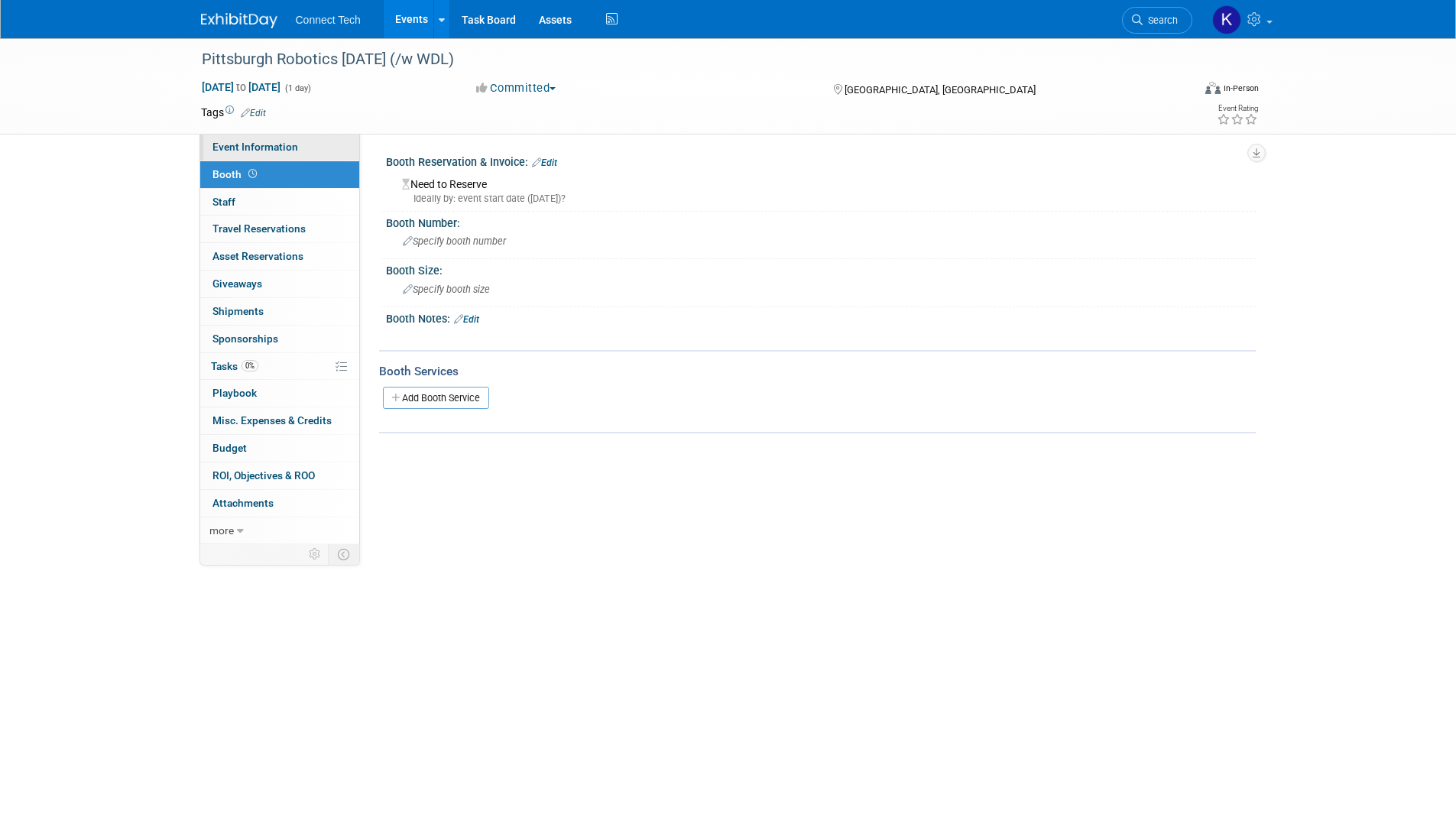
click at [286, 151] on span "Event Information" at bounding box center [255, 146] width 85 height 12
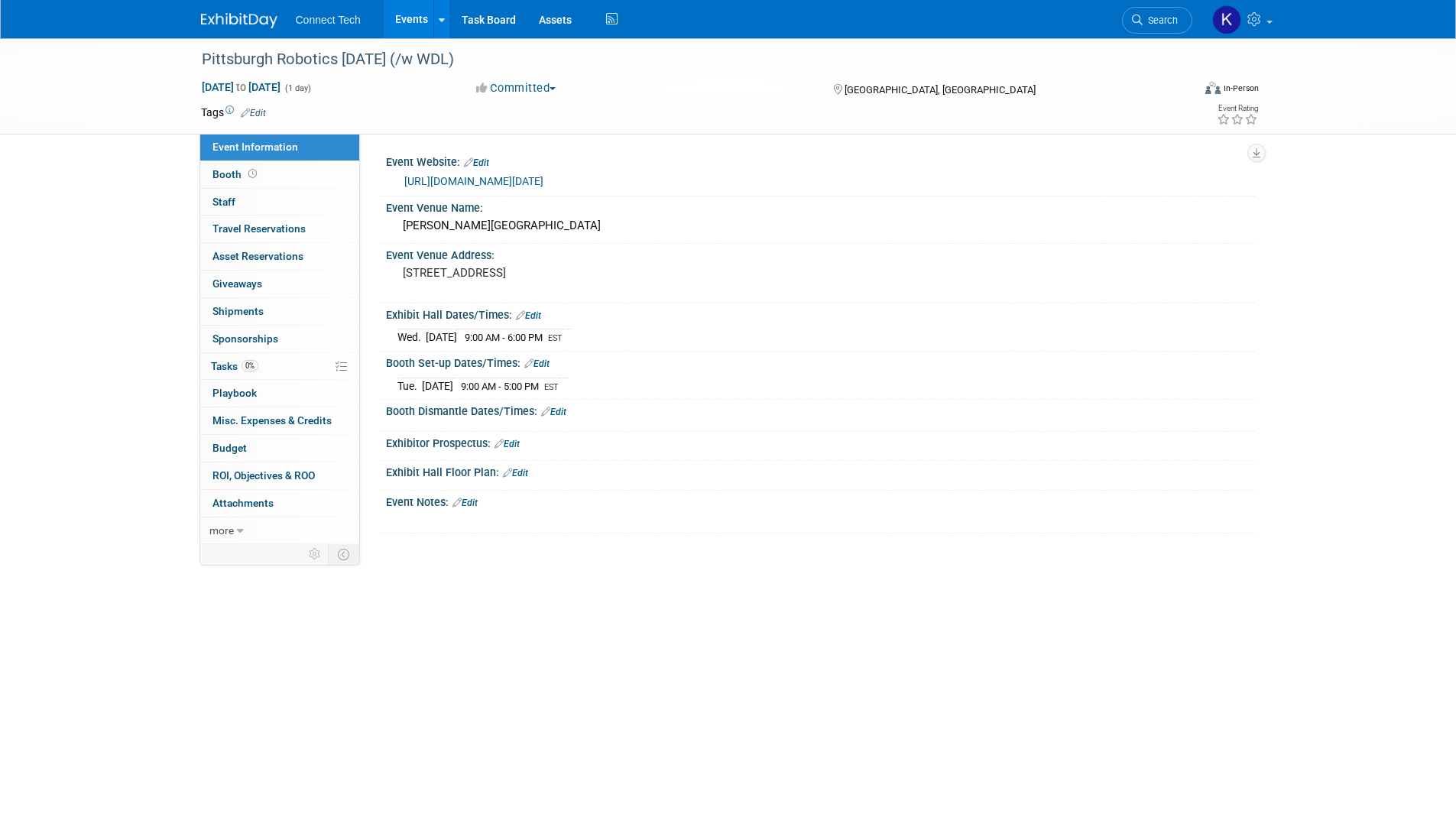
click at [559, 411] on link "Edit" at bounding box center [554, 411] width 26 height 10
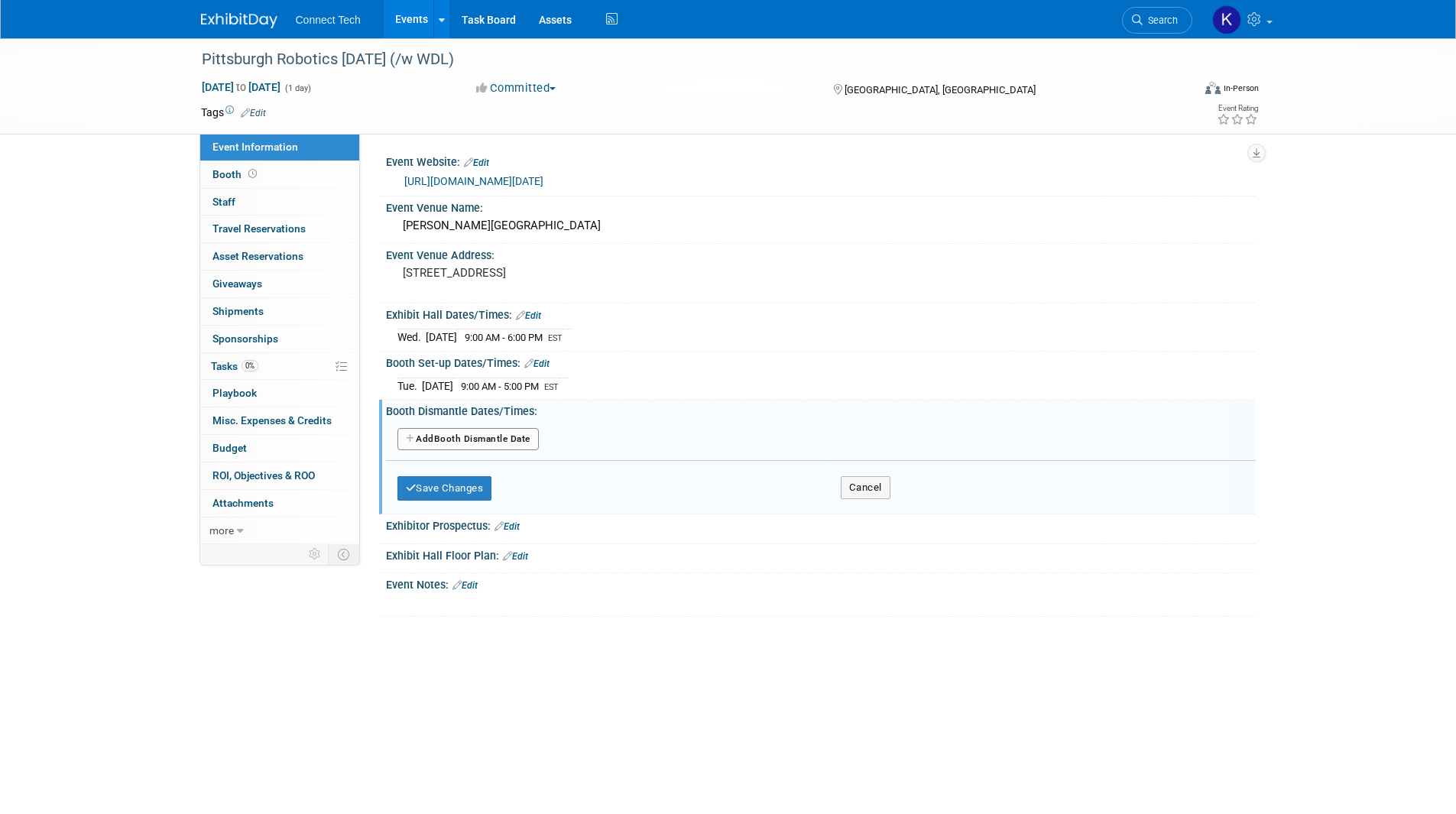
click at [473, 439] on button "Add Another Booth Dismantle Date" at bounding box center [468, 439] width 141 height 23
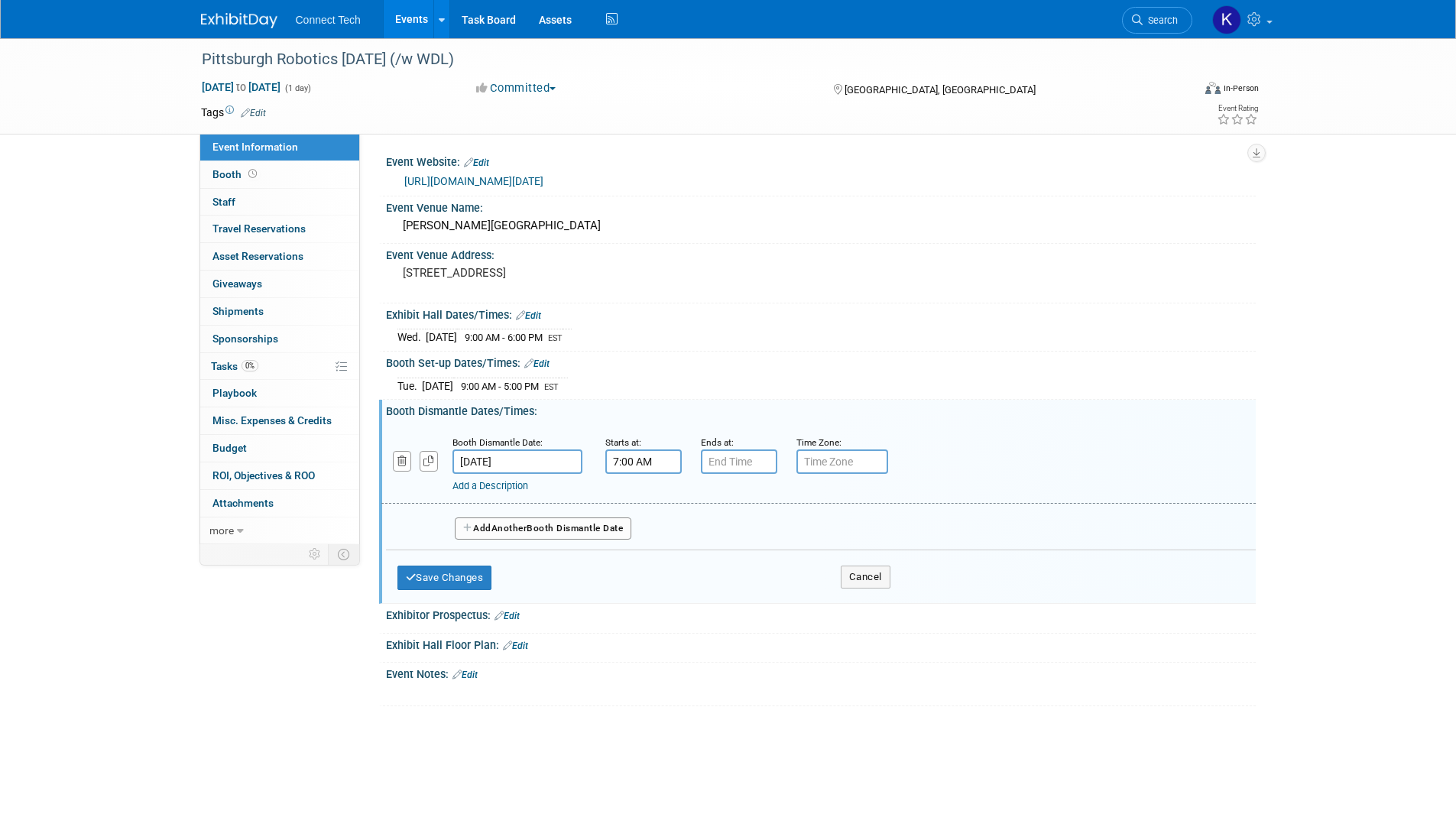
click at [633, 467] on input "7:00 AM" at bounding box center [644, 462] width 77 height 25
click at [643, 498] on span at bounding box center [641, 499] width 26 height 26
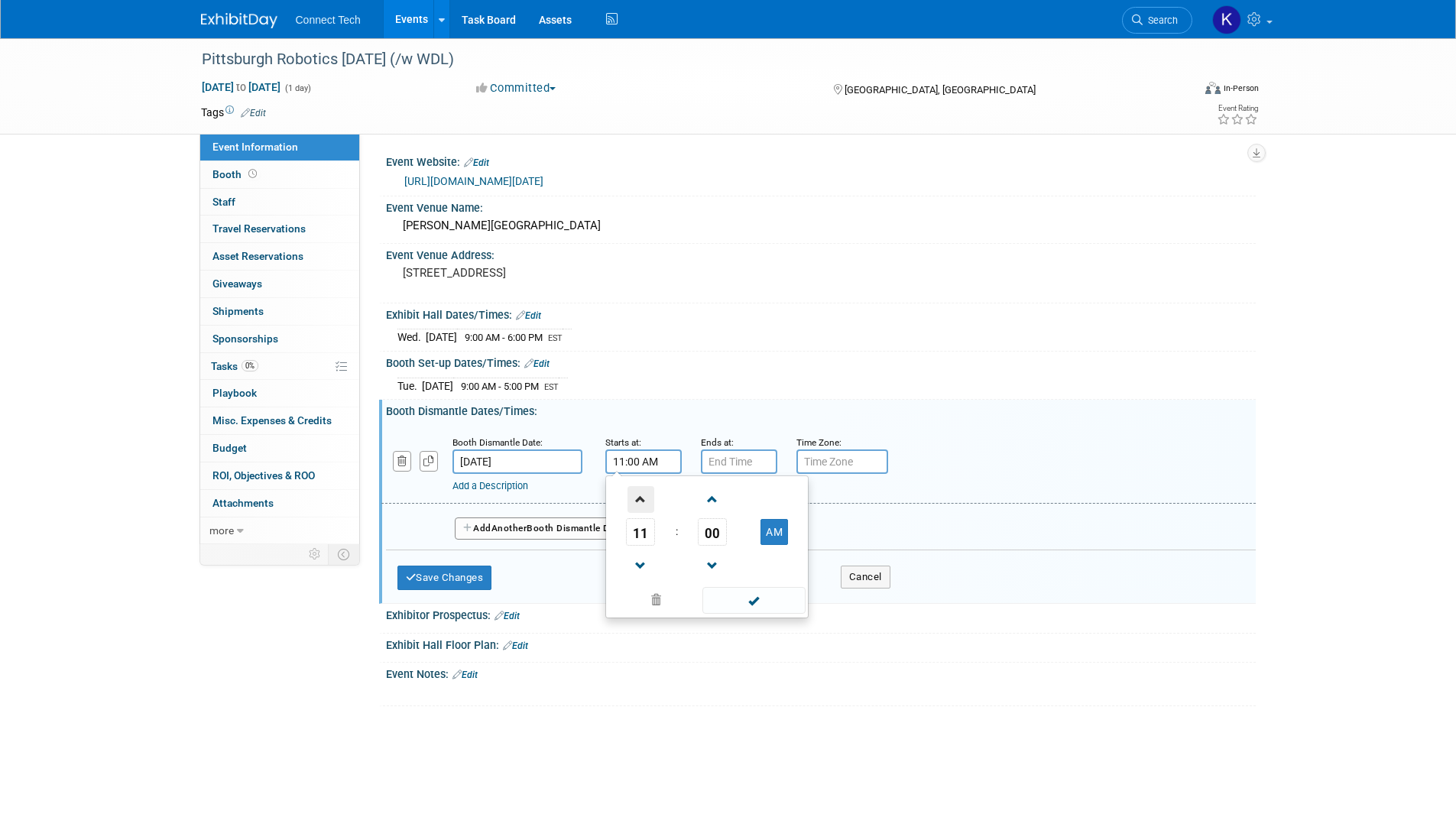
click at [643, 498] on span at bounding box center [641, 499] width 26 height 26
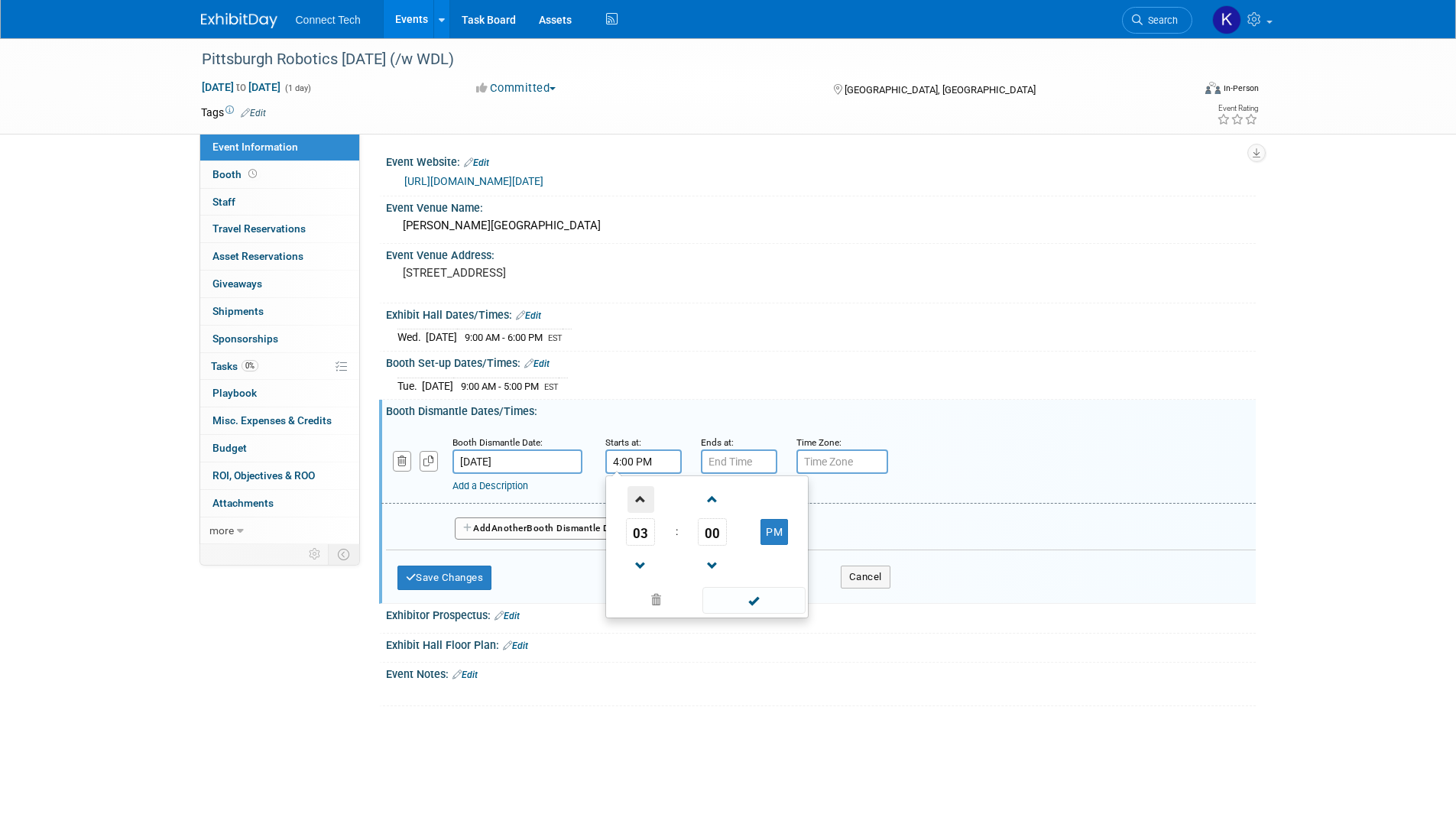
click at [643, 498] on span at bounding box center [641, 499] width 26 height 26
click at [642, 554] on span at bounding box center [641, 566] width 26 height 26
type input "6:00 PM"
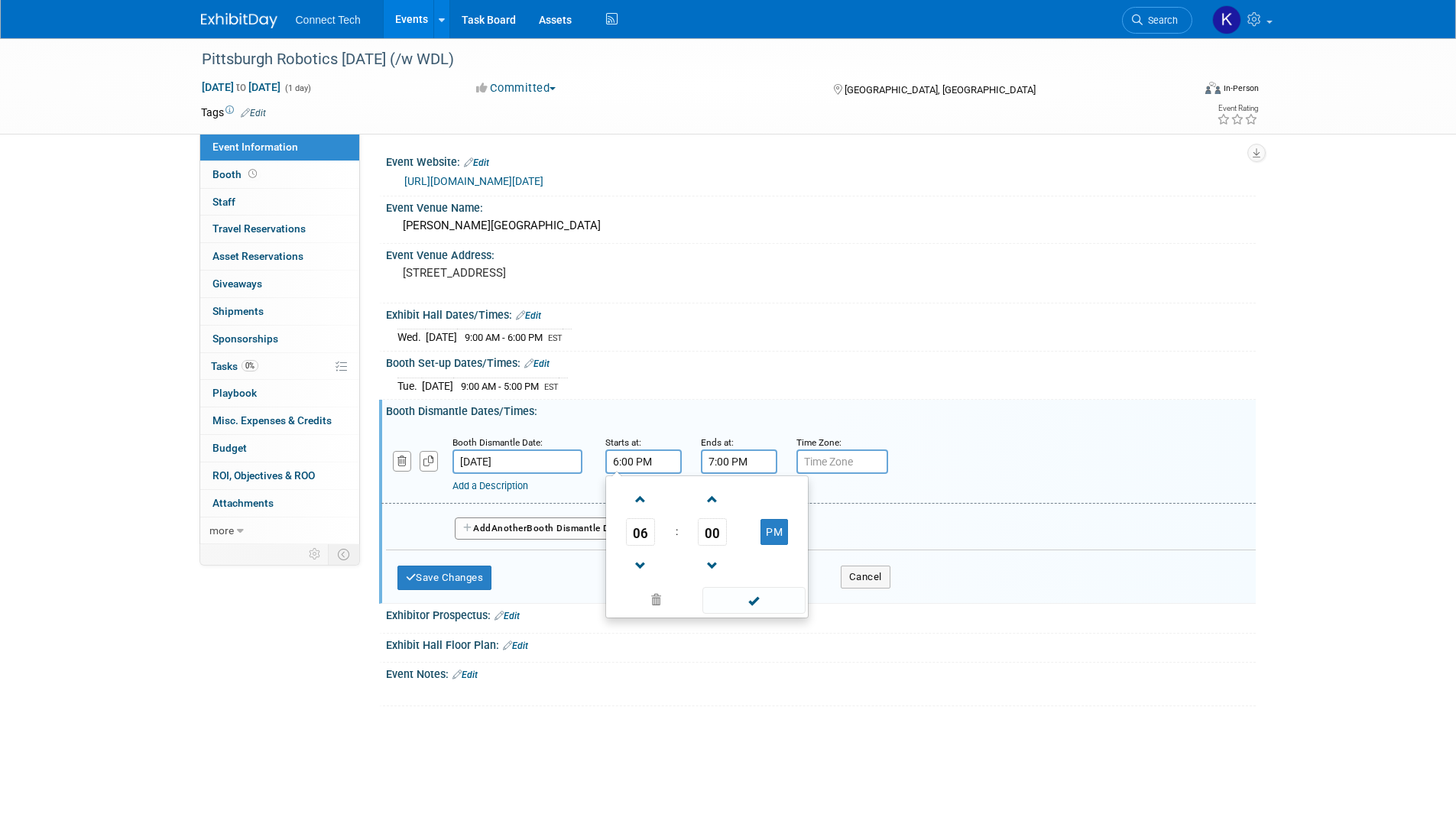
click at [720, 464] on input "7:00 PM" at bounding box center [740, 462] width 77 height 25
click at [735, 492] on span at bounding box center [736, 499] width 26 height 26
type input "10:00 PM"
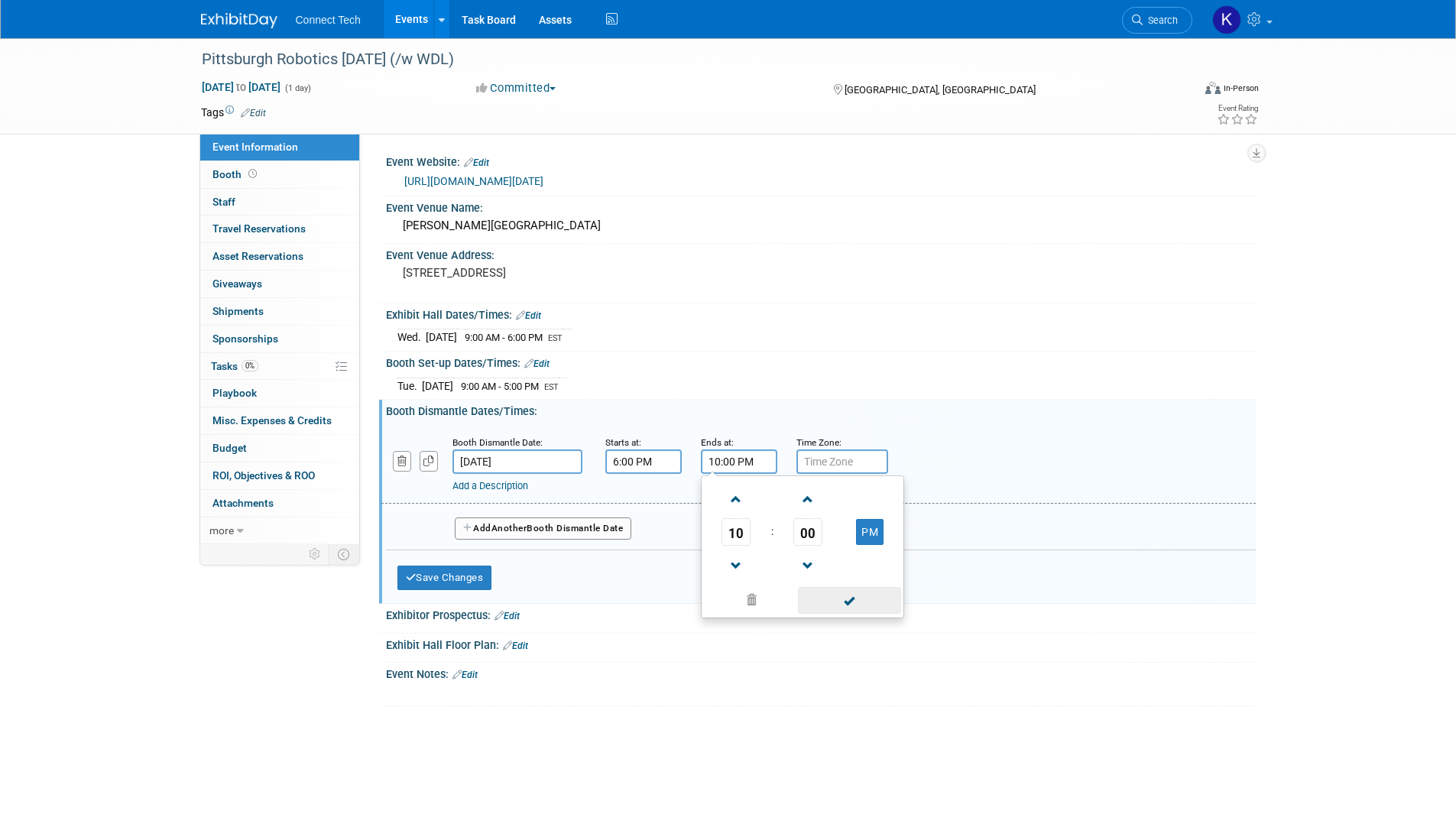
click at [851, 600] on span at bounding box center [849, 600] width 103 height 26
click at [831, 470] on input "text" at bounding box center [842, 462] width 92 height 25
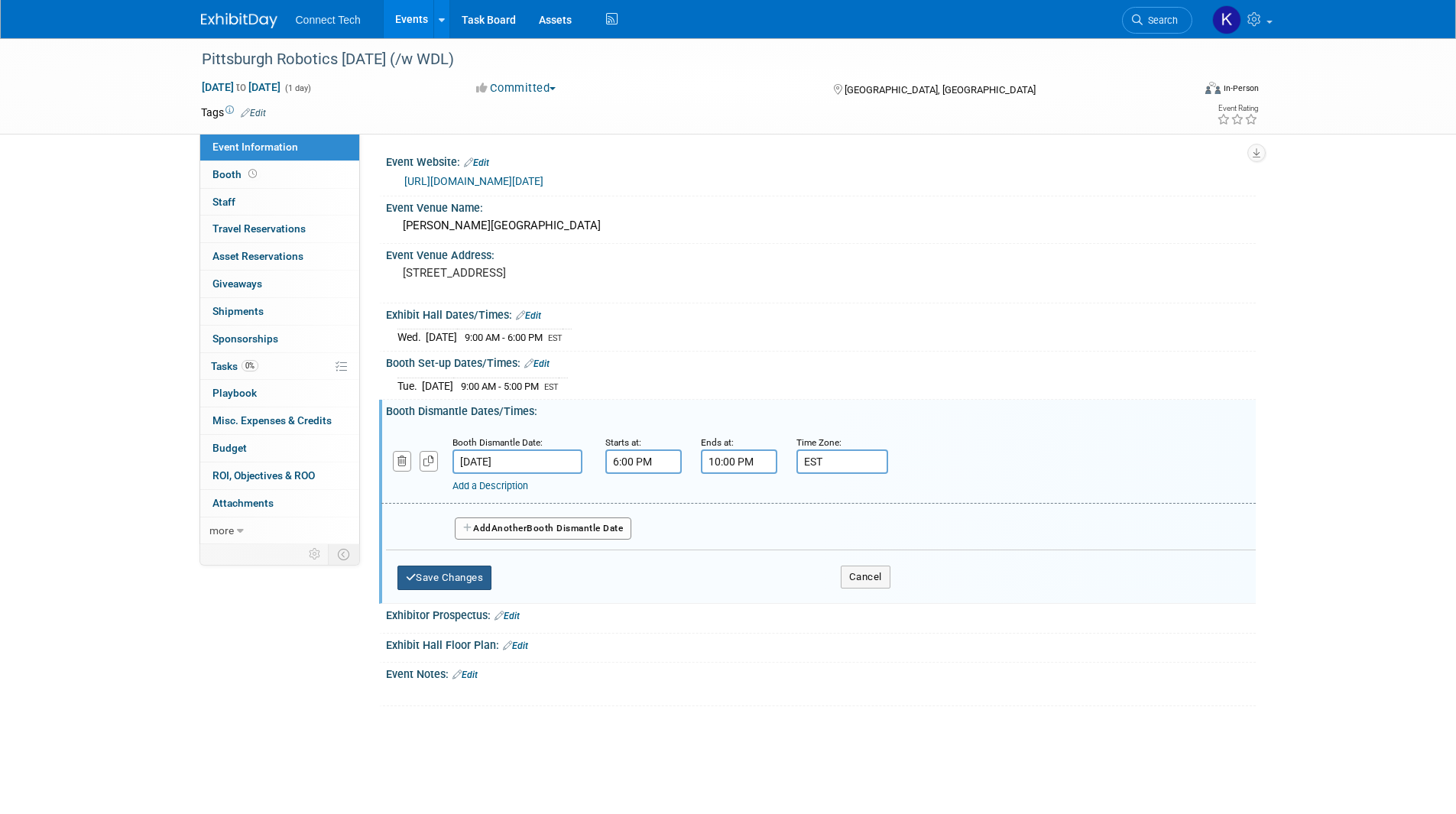
type input "EST"
click at [479, 570] on button "Save Changes" at bounding box center [445, 578] width 95 height 25
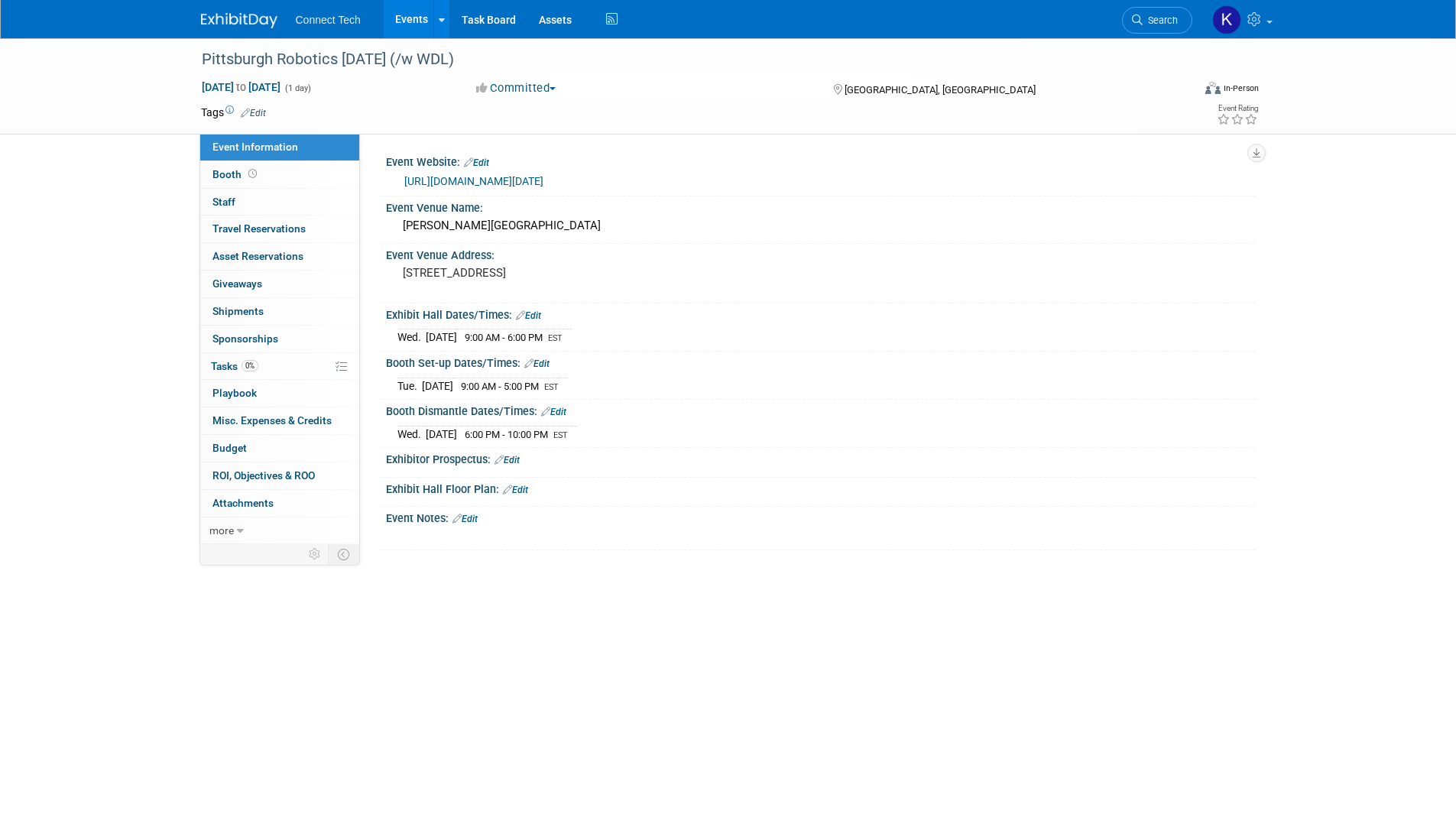
click at [233, 22] on img at bounding box center [240, 20] width 77 height 15
